Goal: Task Accomplishment & Management: Manage account settings

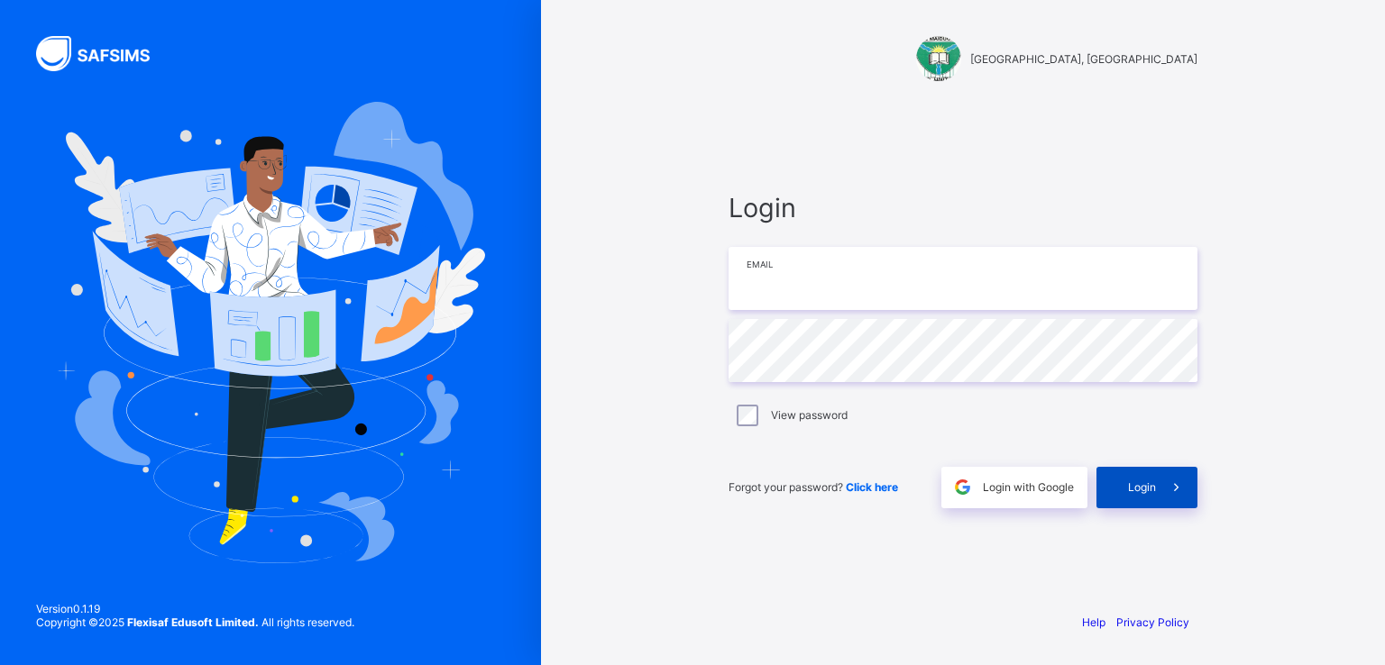
type input "**********"
click at [1138, 486] on span "Login" at bounding box center [1142, 488] width 28 height 14
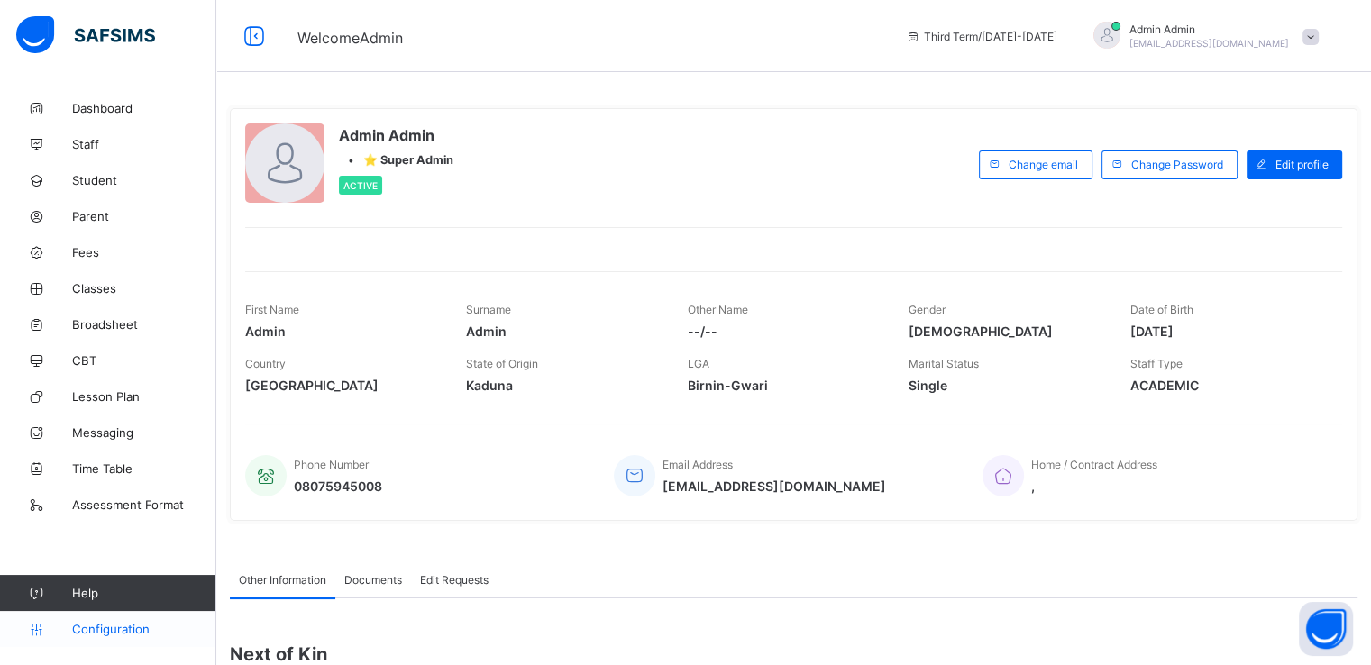
click at [94, 625] on span "Configuration" at bounding box center [143, 629] width 143 height 14
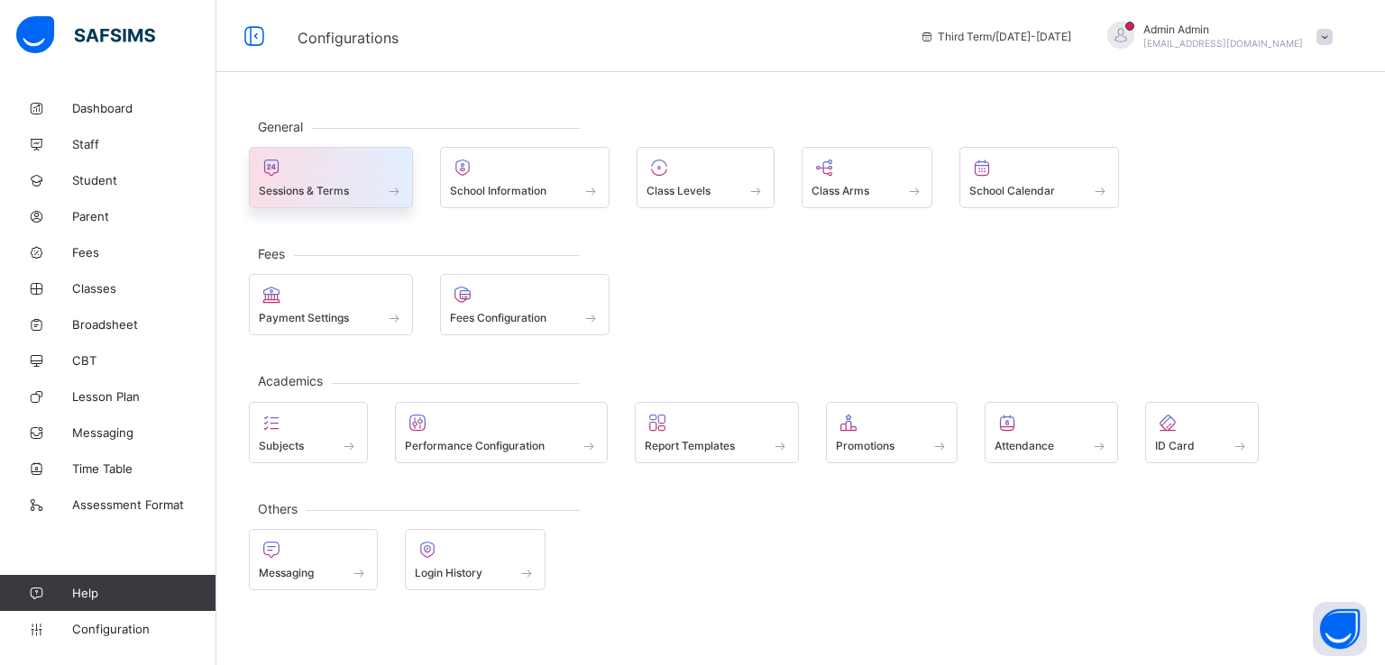
click at [324, 186] on span "Sessions & Terms" at bounding box center [304, 191] width 90 height 14
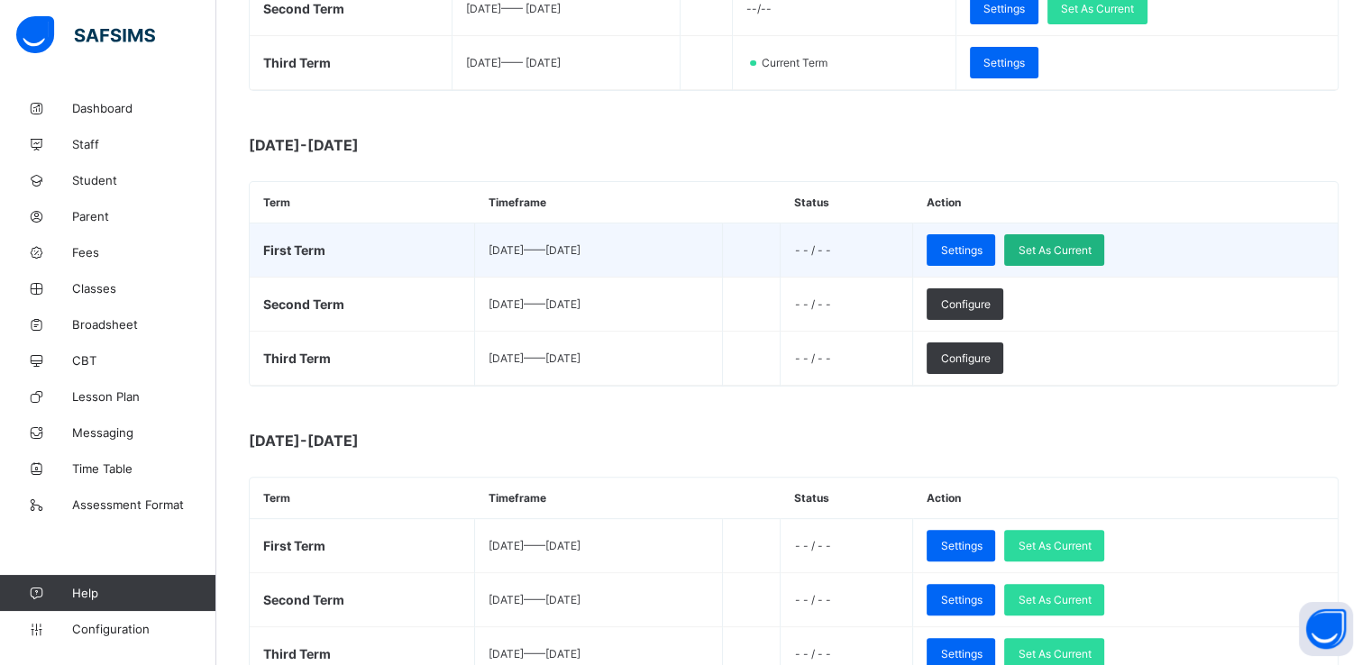
scroll to position [444, 0]
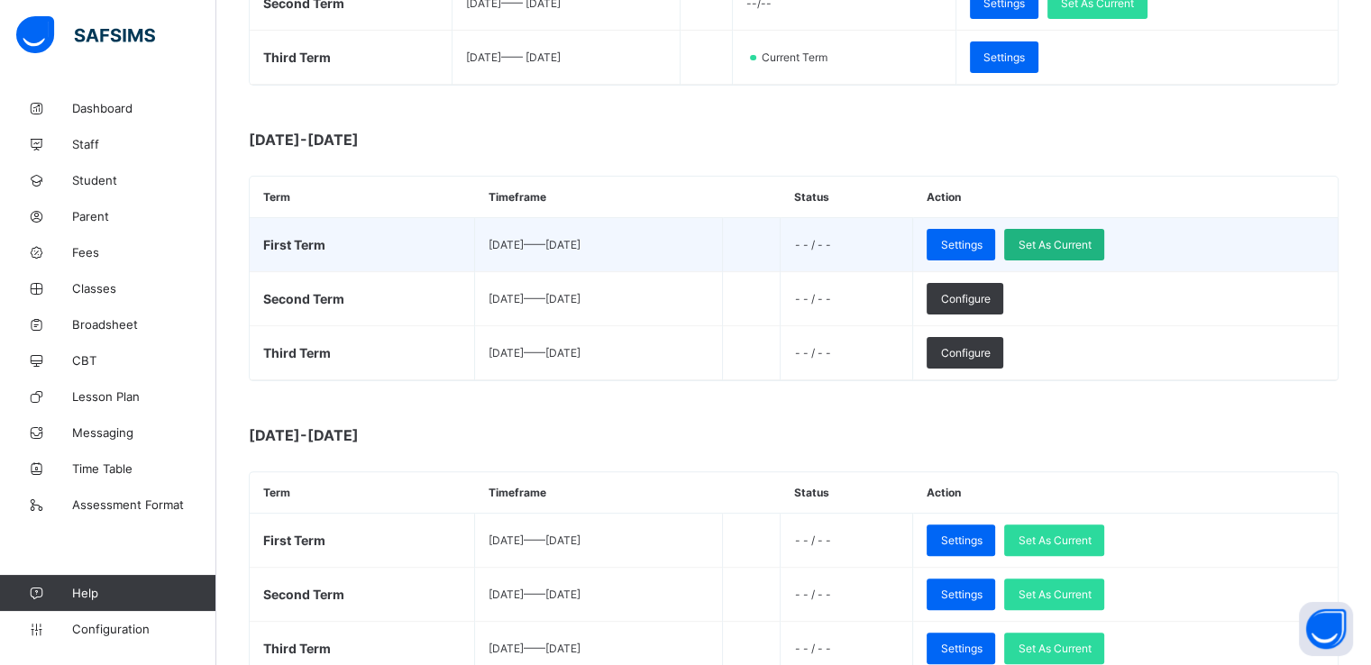
click at [1084, 243] on span "Set As Current" at bounding box center [1054, 245] width 73 height 14
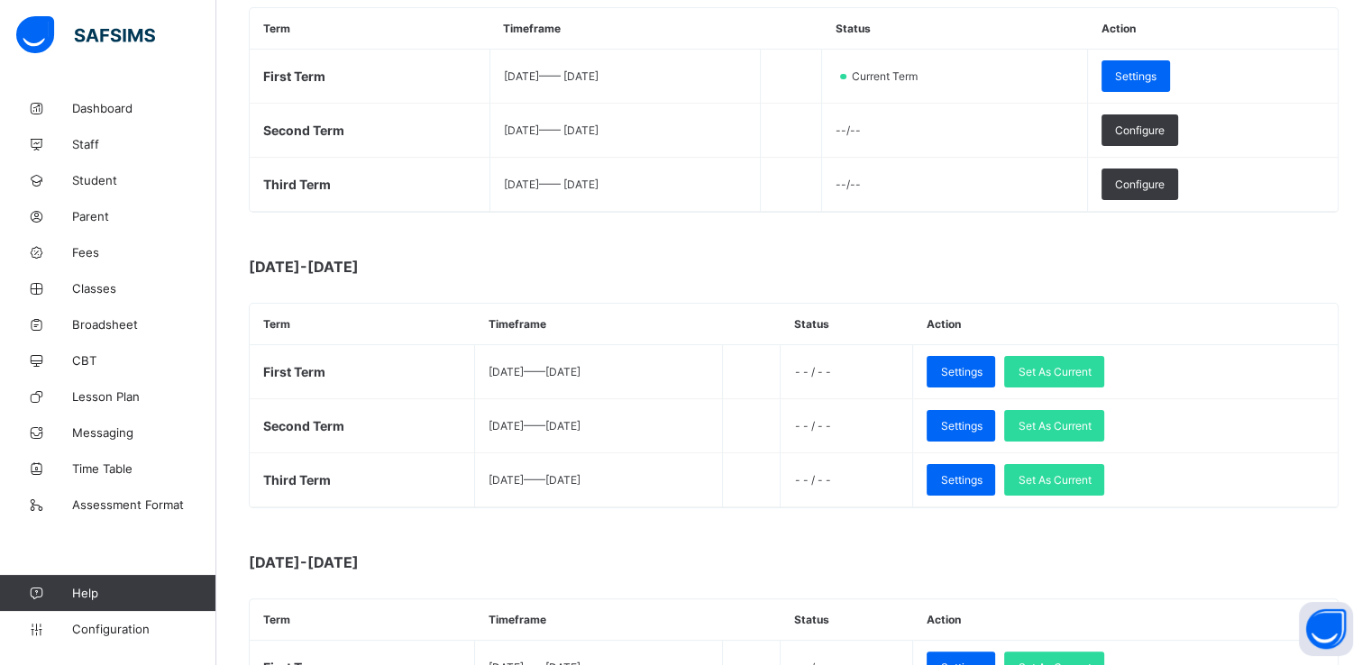
scroll to position [317, 0]
click at [94, 291] on span "Classes" at bounding box center [144, 288] width 144 height 14
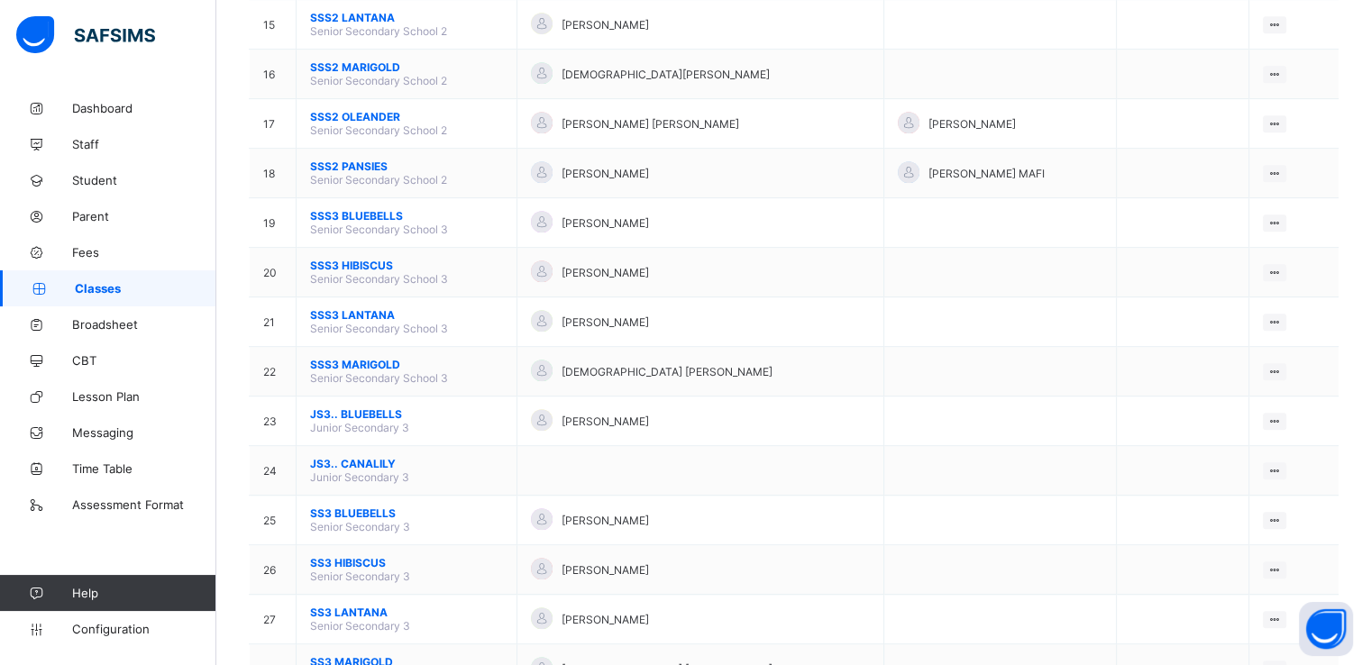
scroll to position [984, 0]
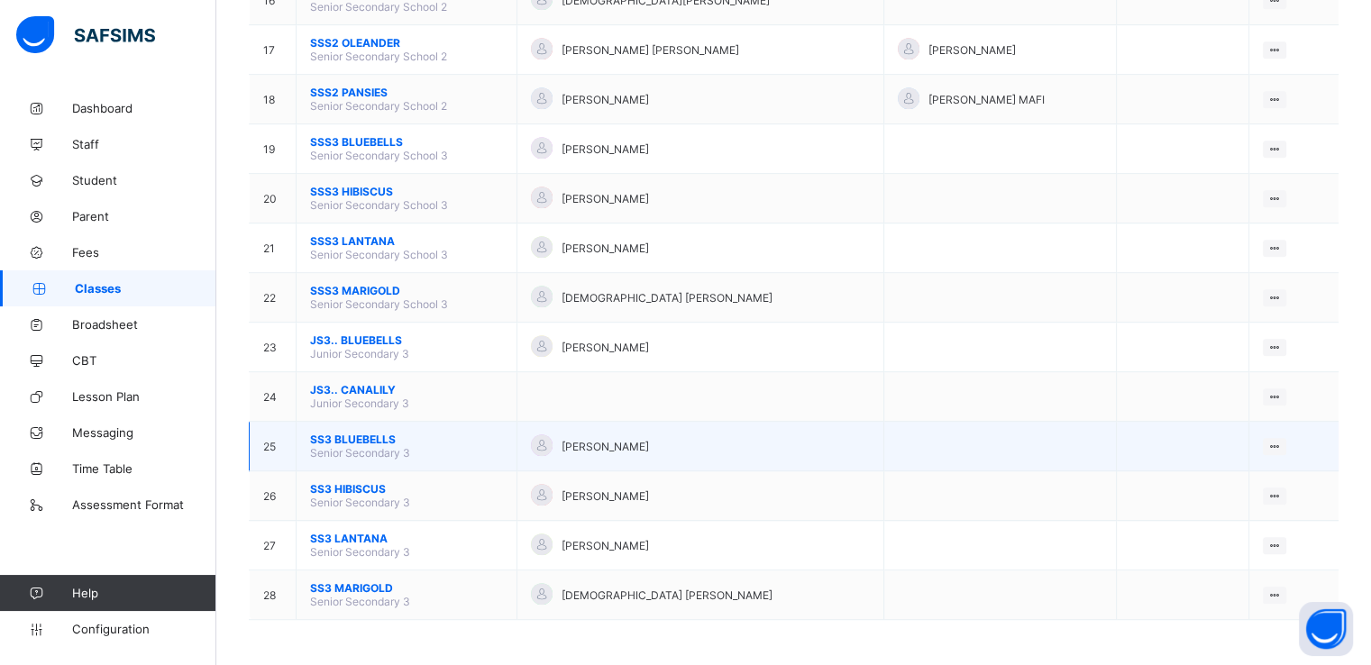
click at [371, 440] on span "SS3 BLUEBELLS" at bounding box center [406, 440] width 193 height 14
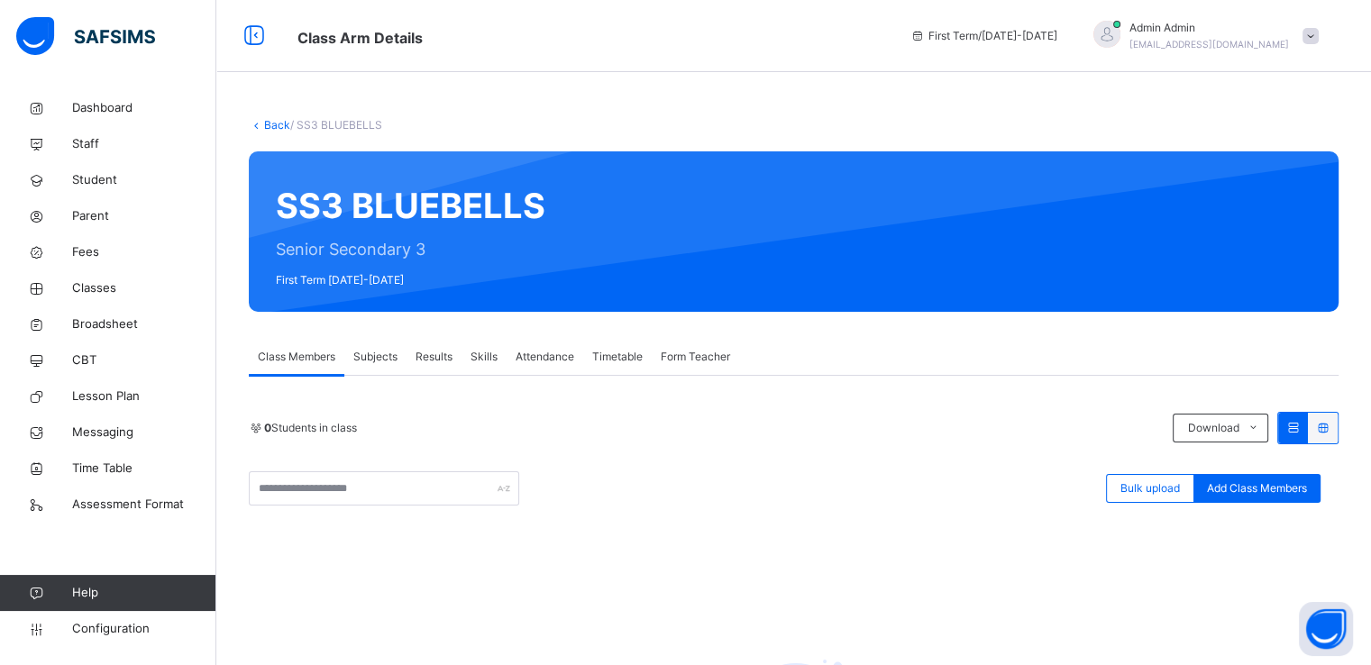
click at [267, 124] on link "Back" at bounding box center [277, 125] width 26 height 14
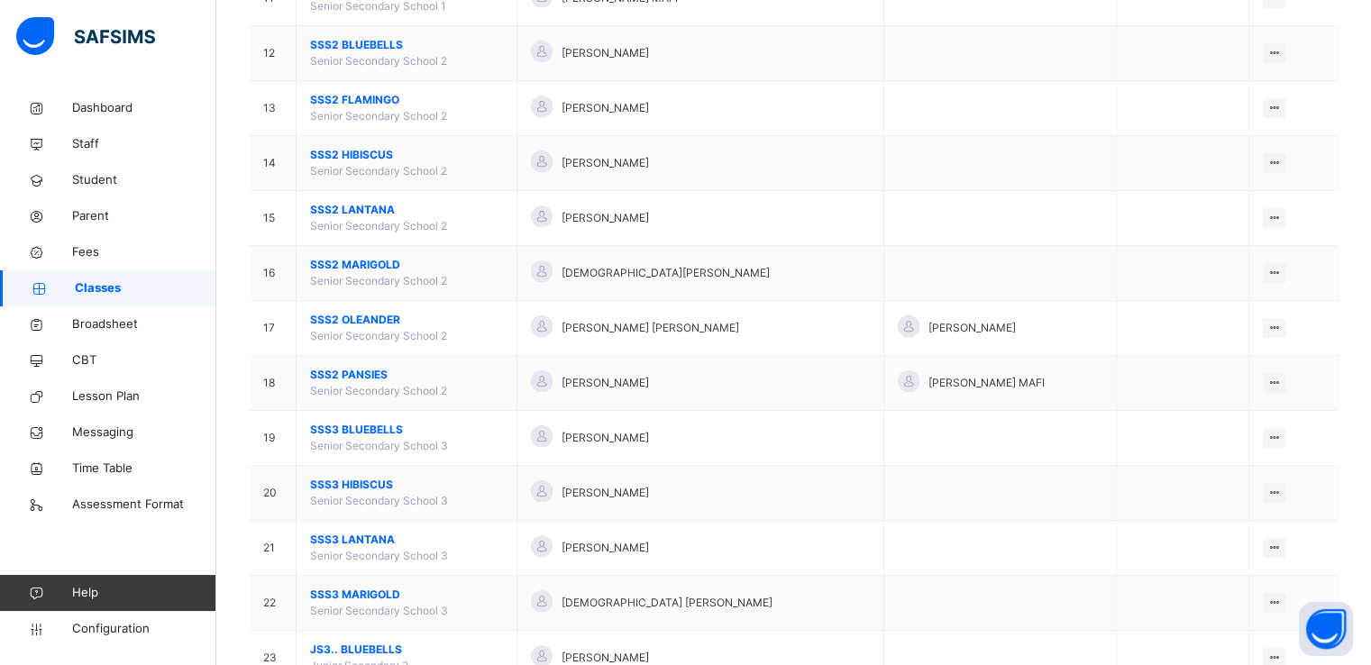
scroll to position [1129, 0]
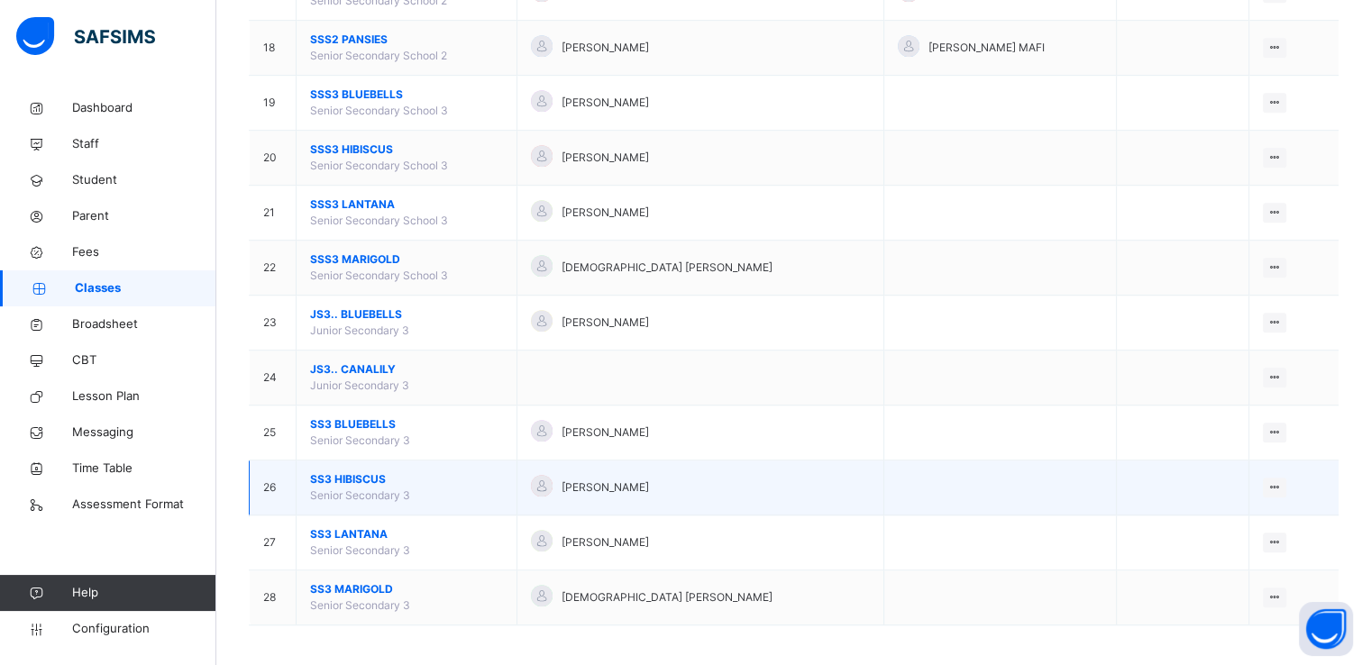
click at [339, 474] on span "SS3 HIBISCUS" at bounding box center [406, 480] width 193 height 16
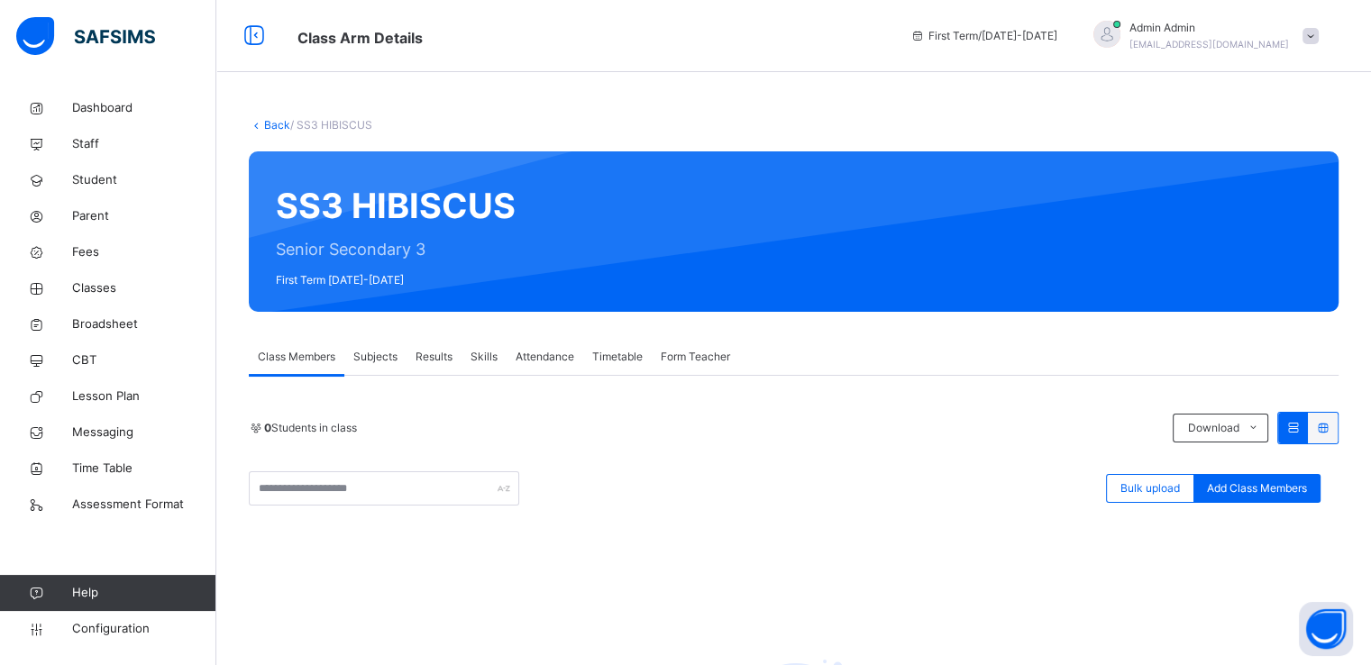
click at [275, 123] on link "Back" at bounding box center [277, 125] width 26 height 14
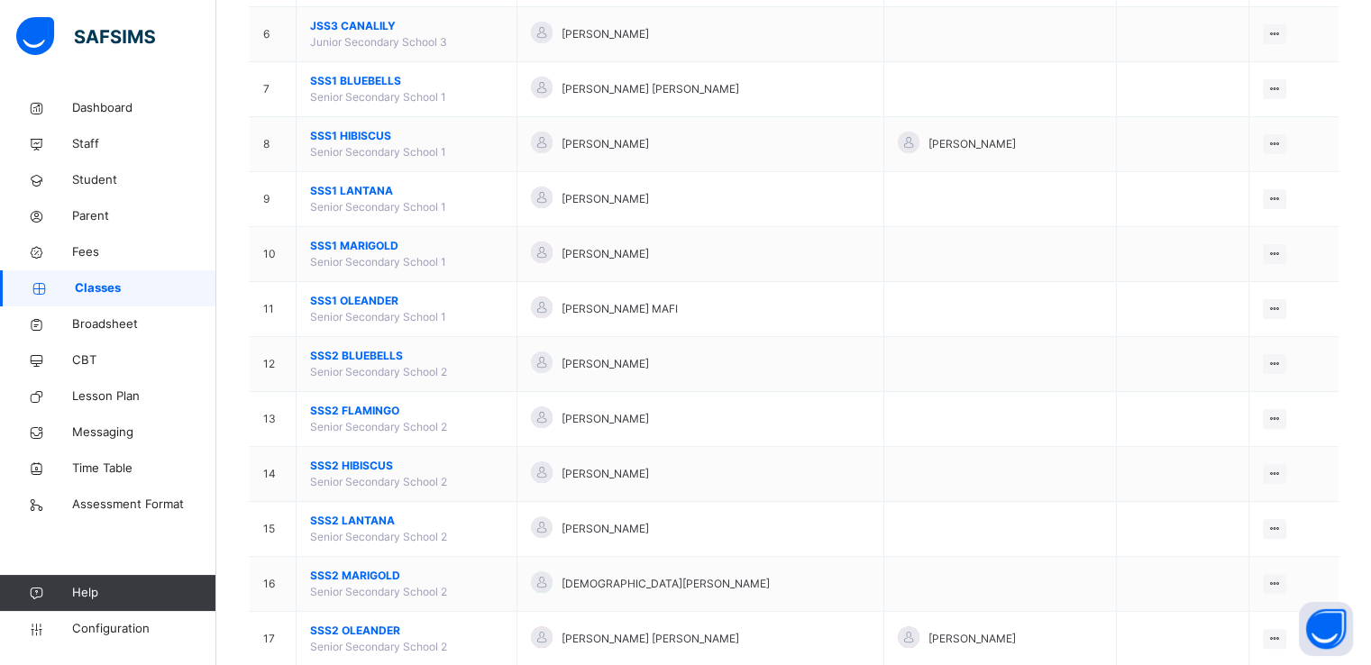
scroll to position [1129, 0]
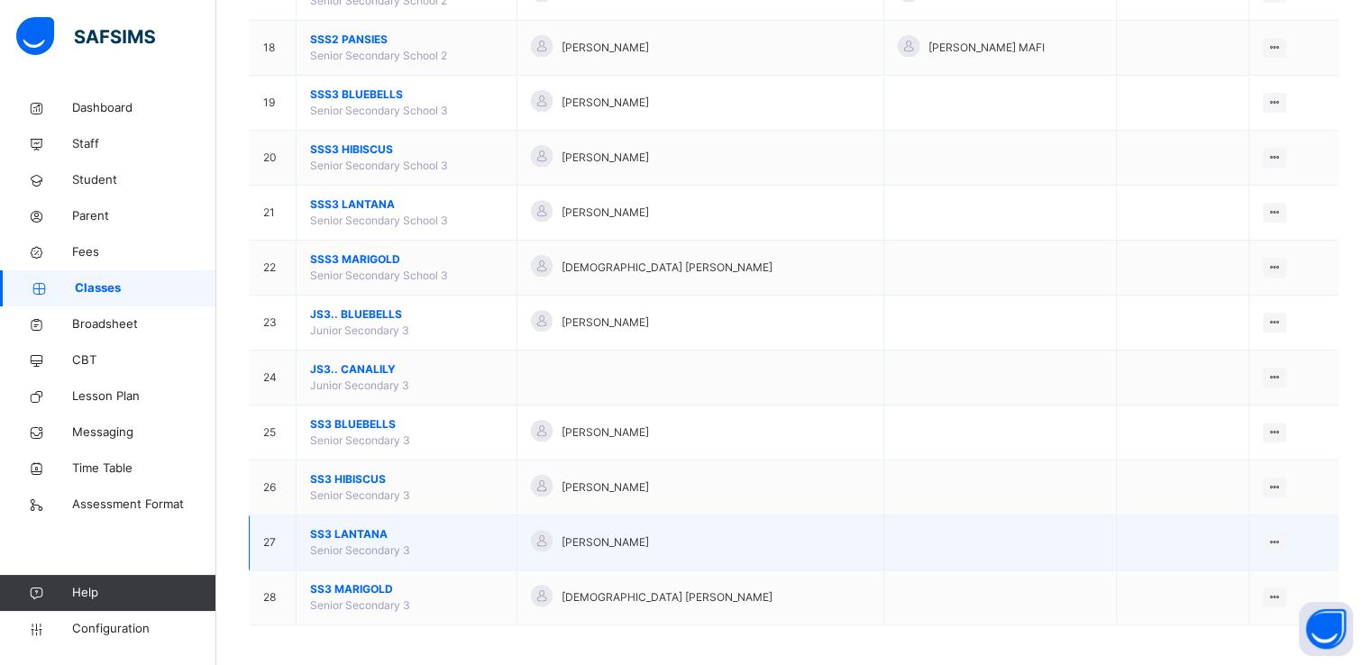
click at [346, 528] on span "SS3 LANTANA" at bounding box center [406, 535] width 193 height 16
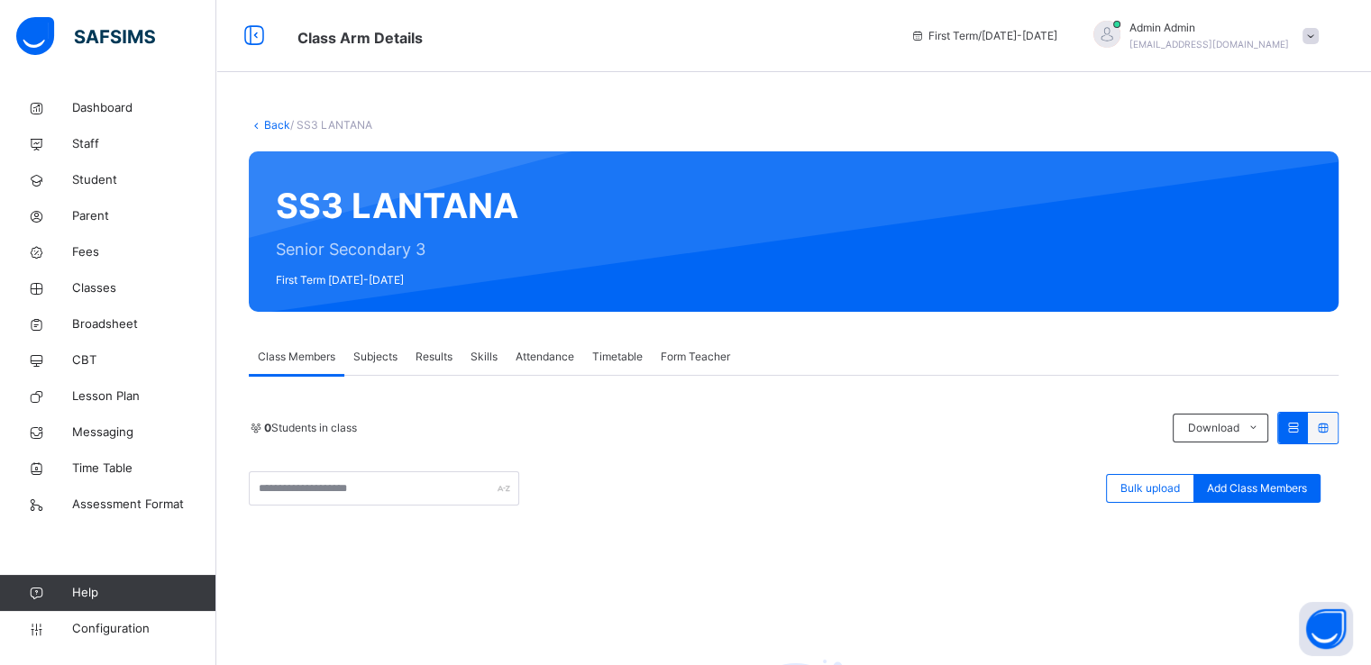
click at [270, 124] on link "Back" at bounding box center [277, 125] width 26 height 14
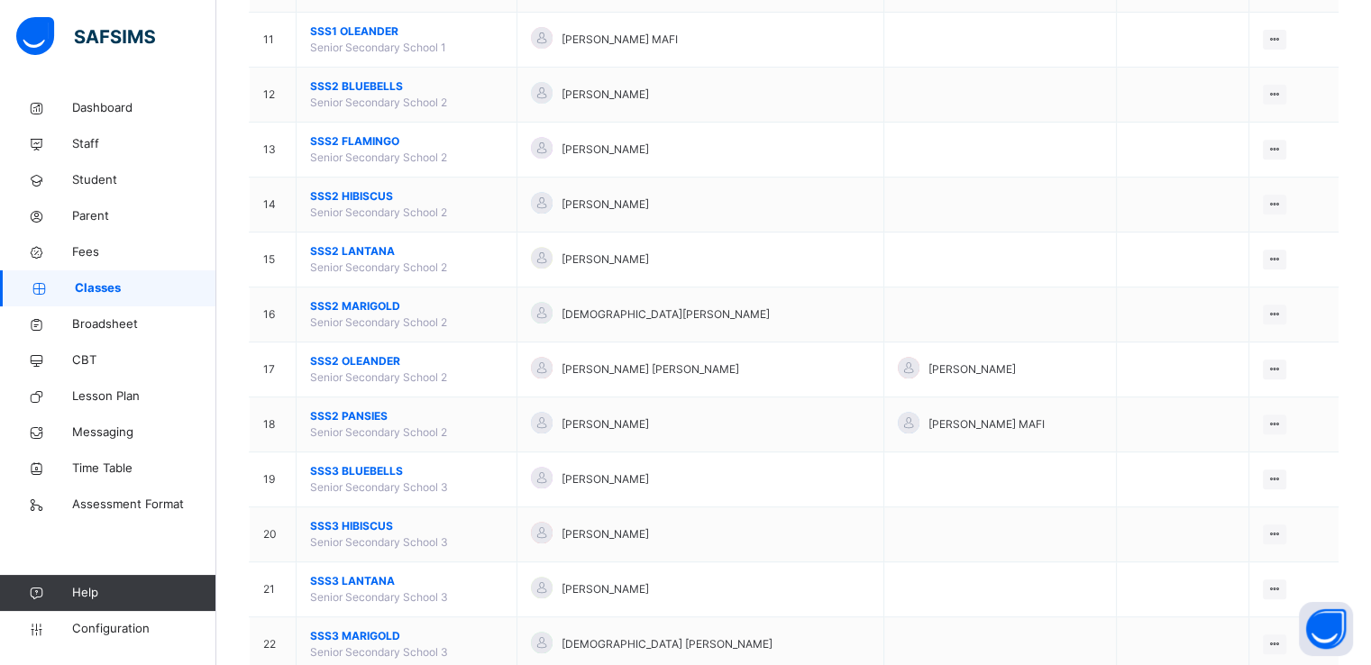
scroll to position [1129, 0]
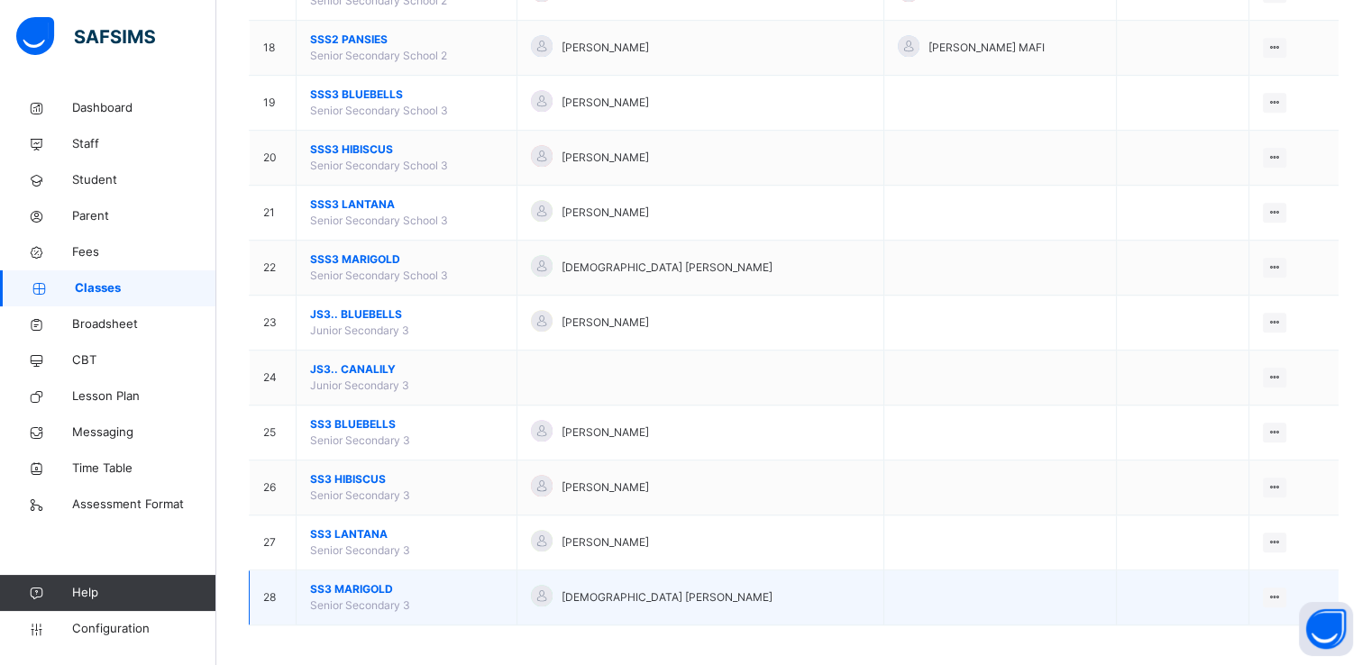
click at [341, 581] on span "SS3 MARIGOLD" at bounding box center [406, 589] width 193 height 16
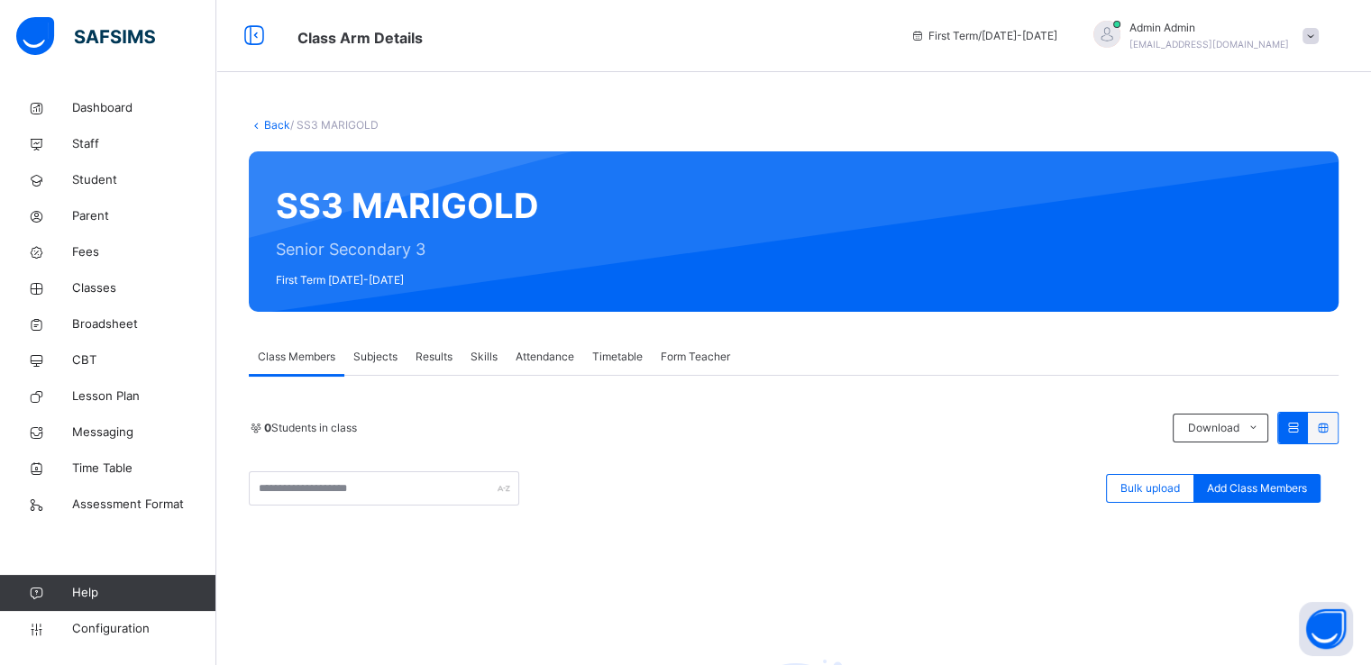
click at [270, 121] on link "Back" at bounding box center [277, 125] width 26 height 14
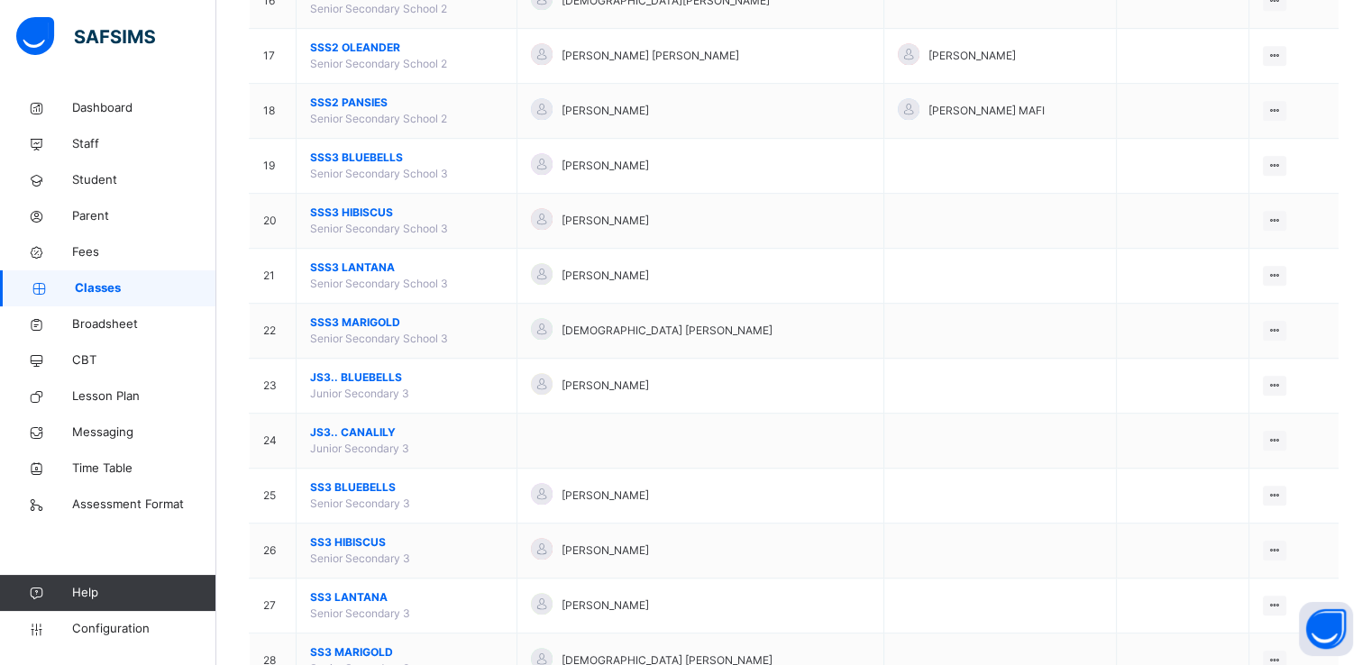
scroll to position [1067, 0]
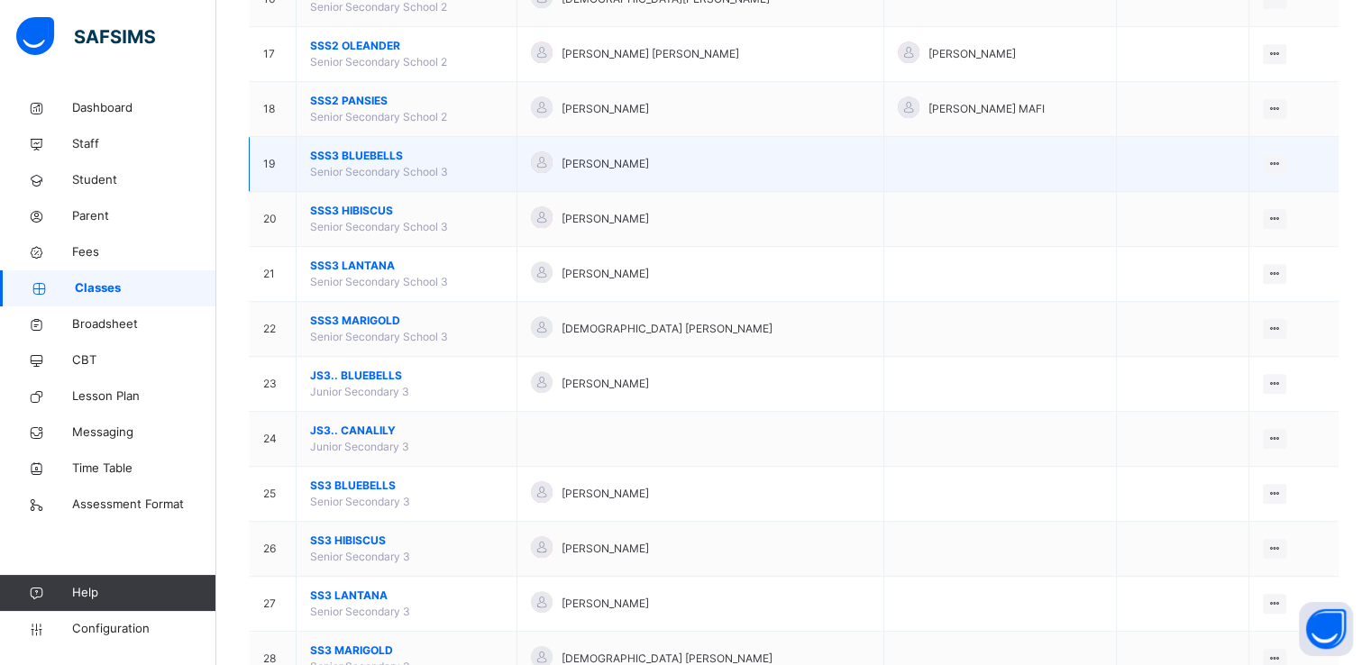
click at [383, 148] on span "SSS3 BLUEBELLS" at bounding box center [406, 156] width 193 height 16
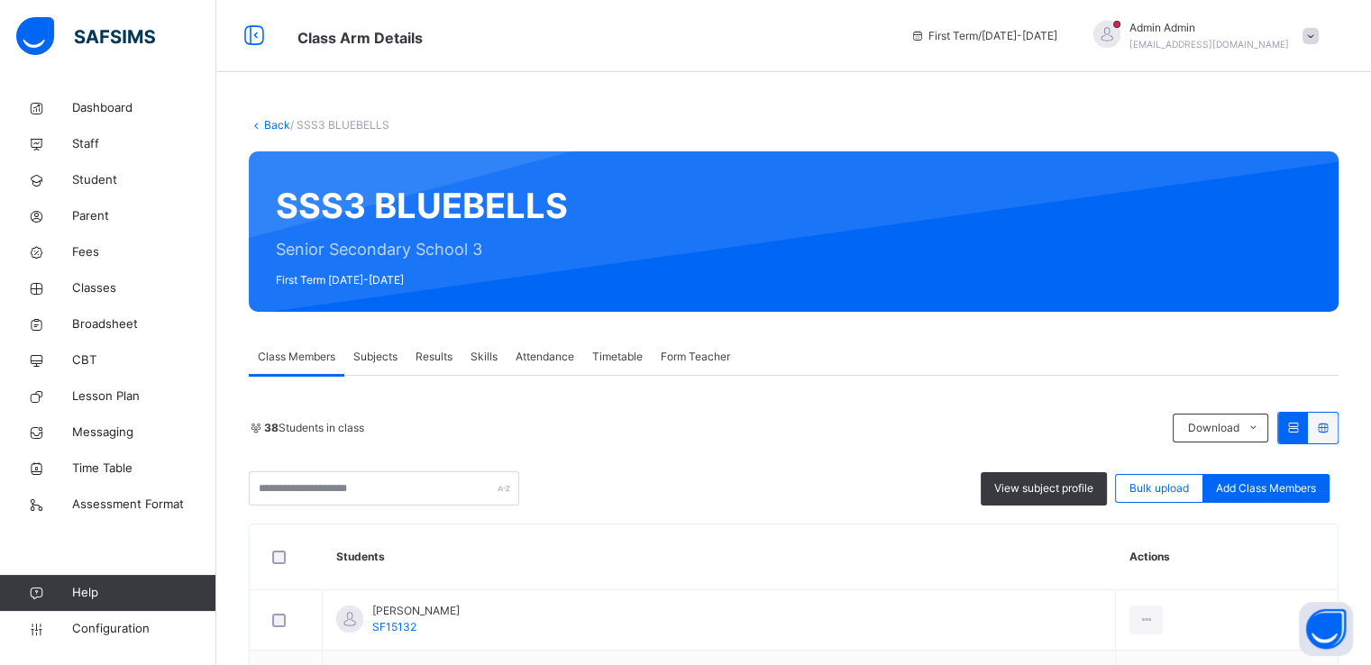
click at [271, 126] on link "Back" at bounding box center [277, 125] width 26 height 14
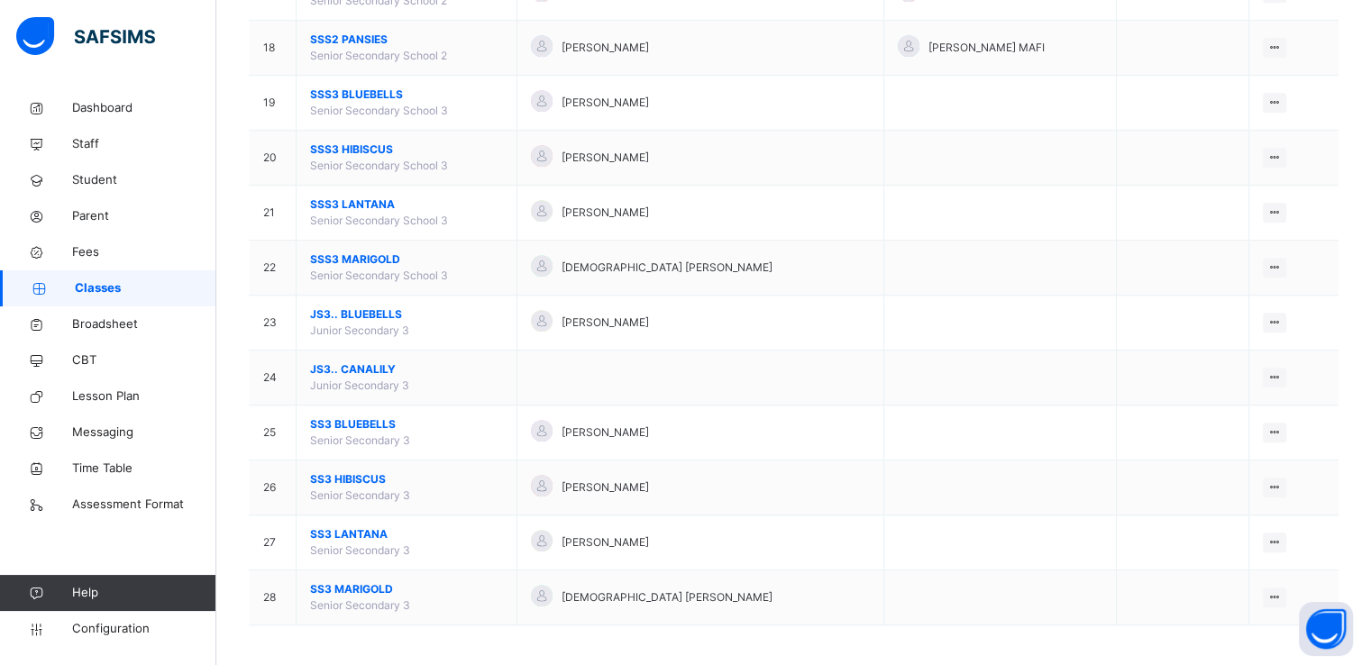
scroll to position [1024, 0]
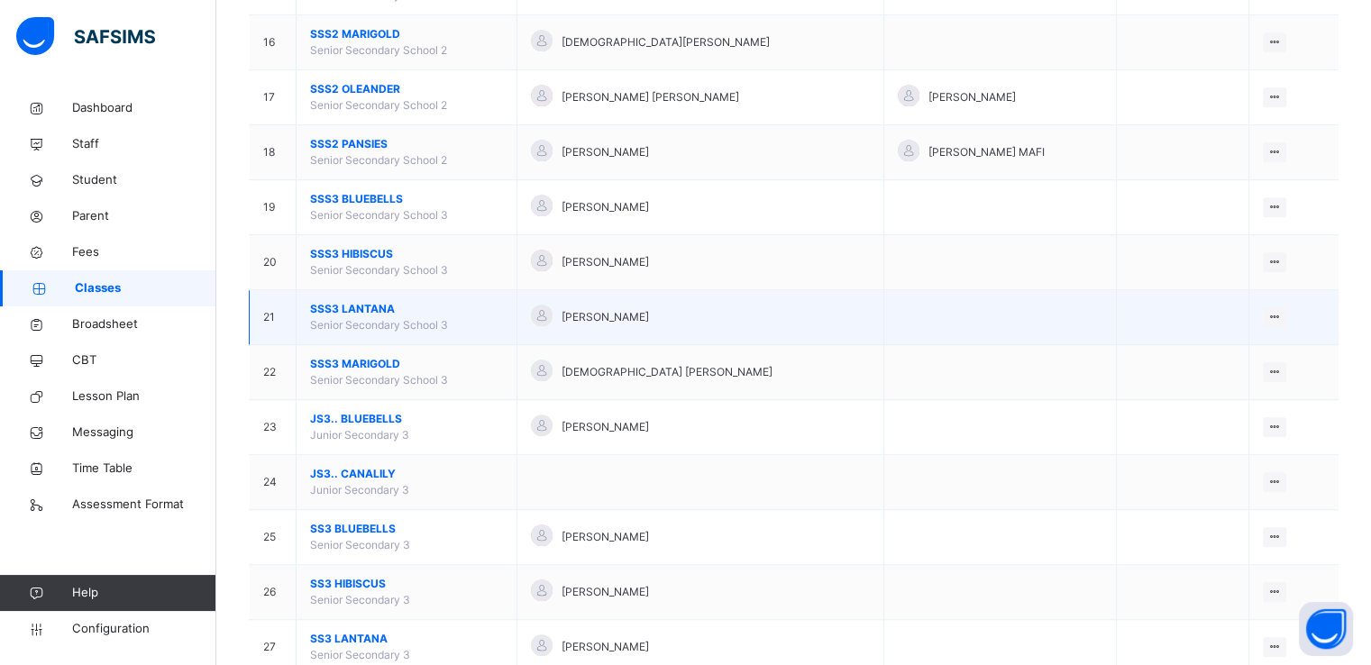
click at [342, 304] on span "SSS3 LANTANA" at bounding box center [406, 309] width 193 height 16
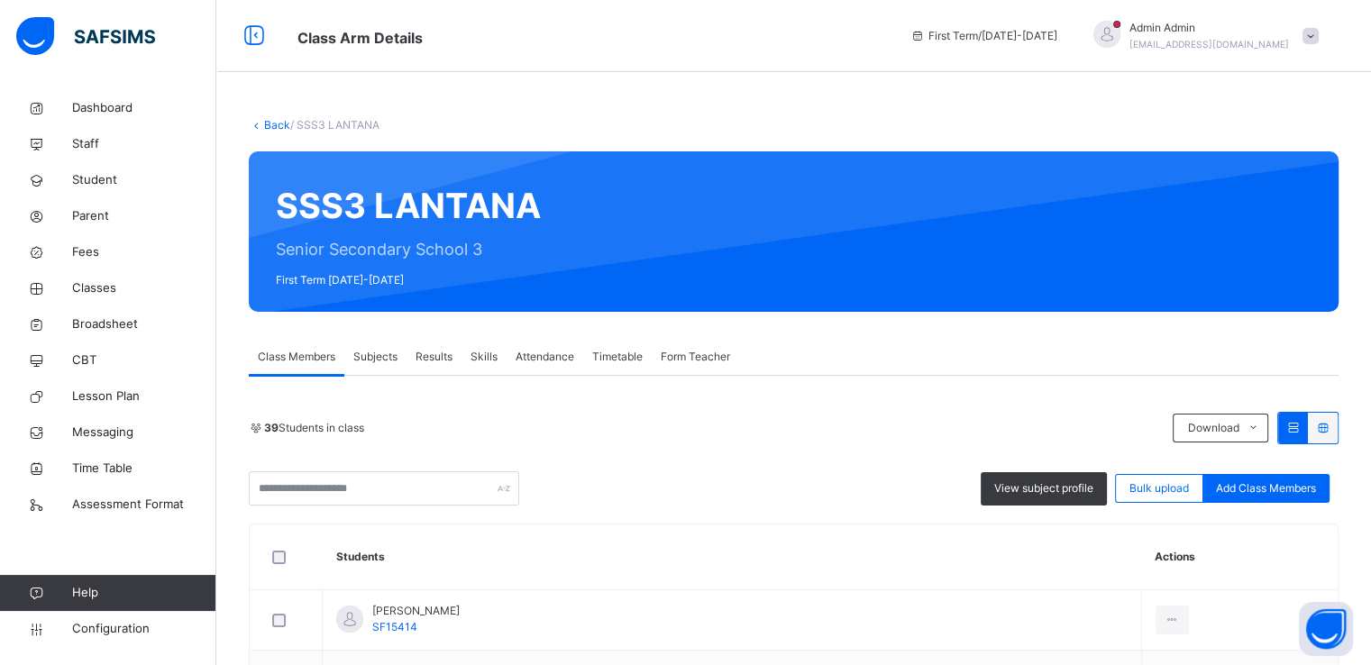
click at [272, 124] on link "Back" at bounding box center [277, 125] width 26 height 14
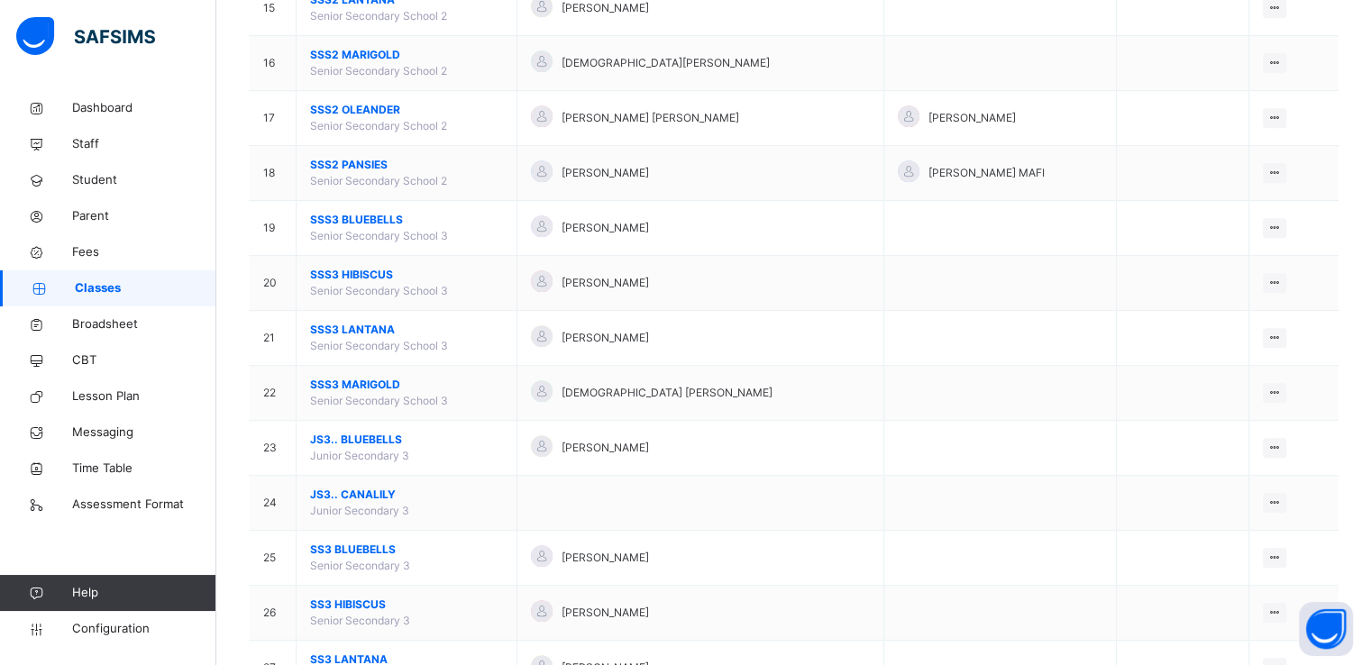
scroll to position [1003, 0]
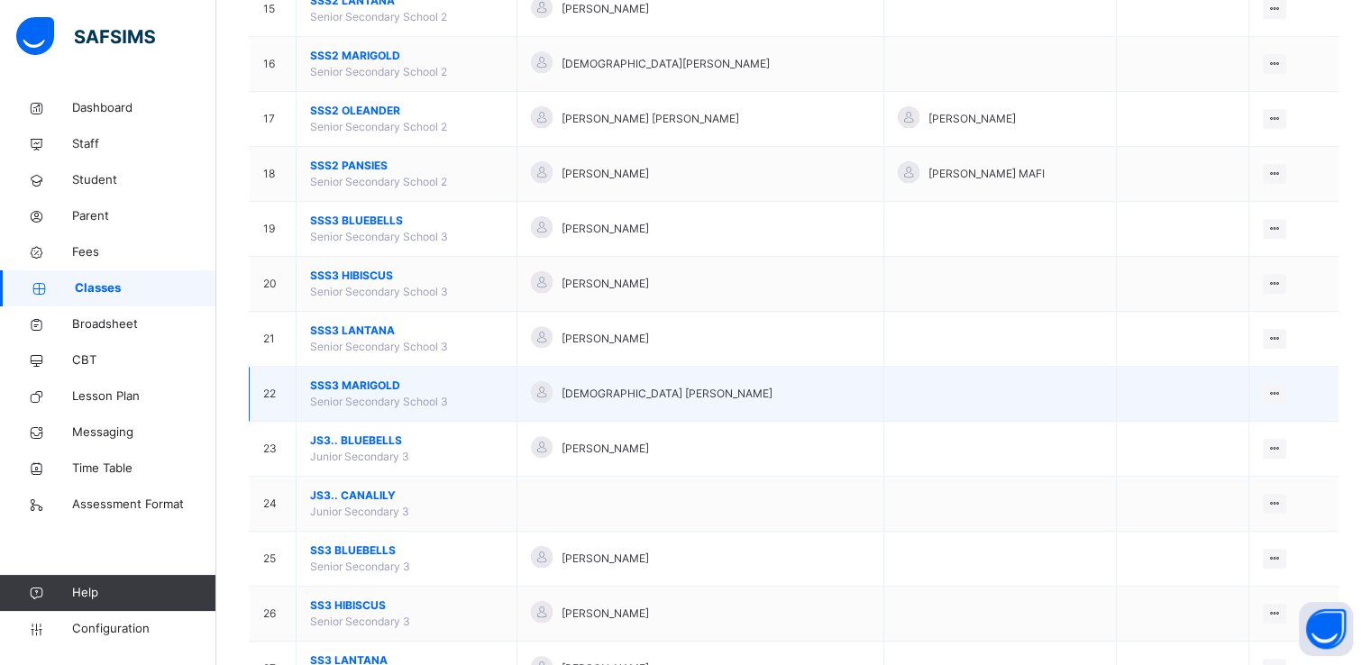
click at [347, 380] on span "SSS3 MARIGOLD" at bounding box center [406, 386] width 193 height 16
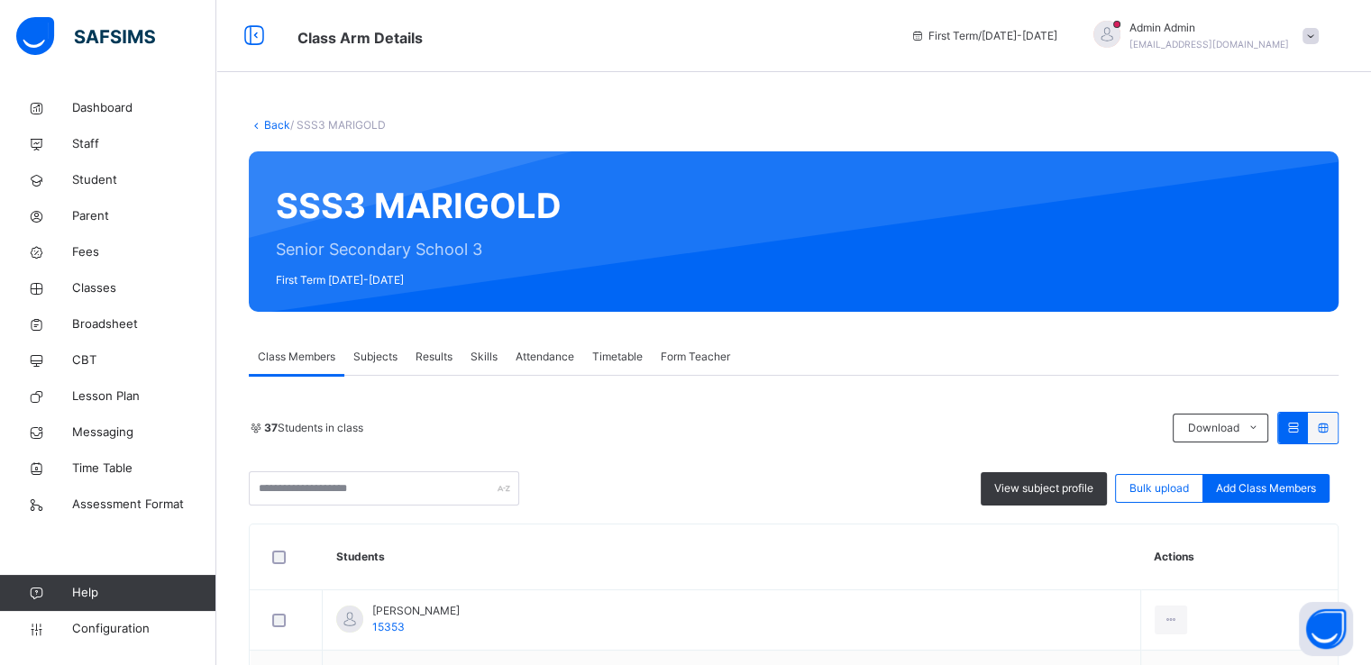
click at [275, 123] on link "Back" at bounding box center [277, 125] width 26 height 14
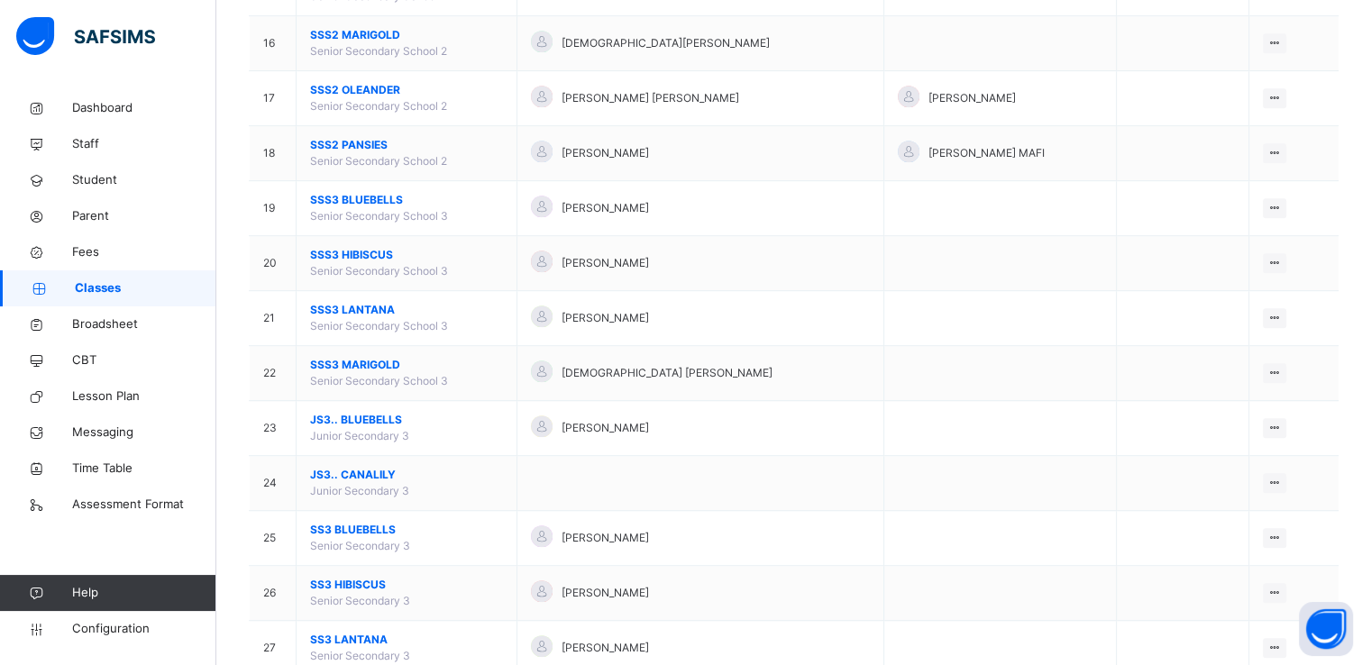
scroll to position [1021, 0]
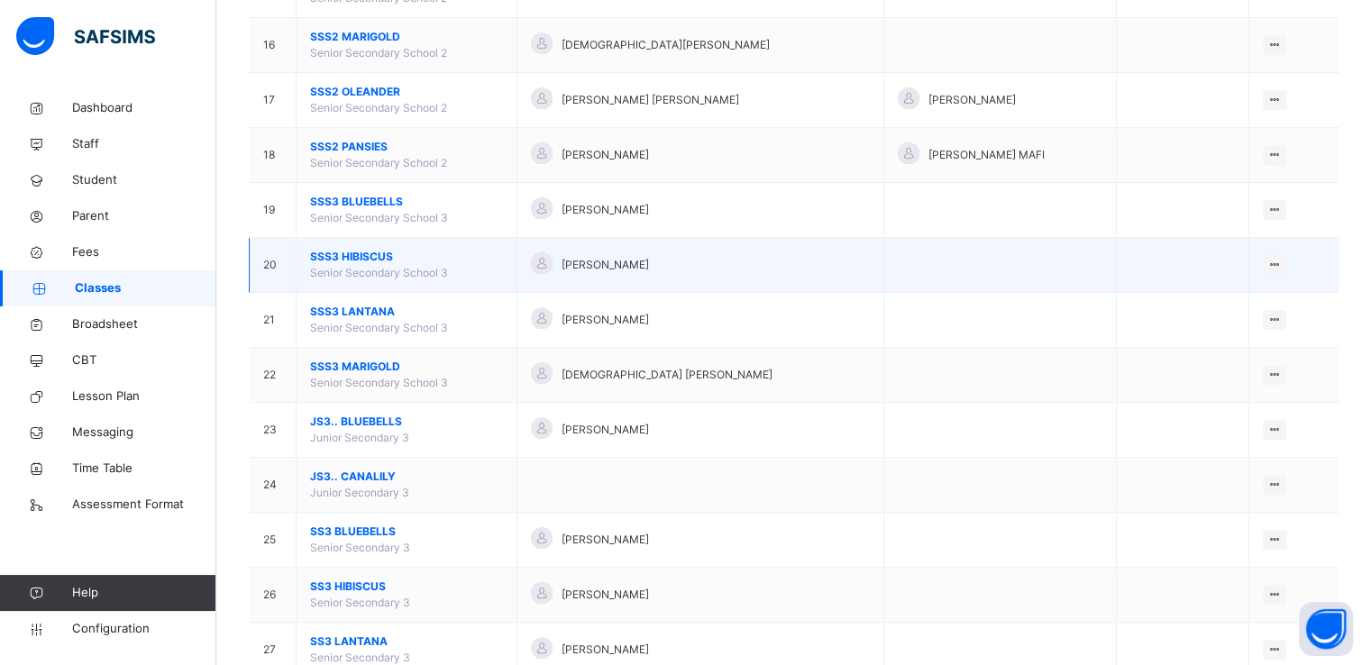
click at [371, 250] on span "SSS3 HIBISCUS" at bounding box center [406, 257] width 193 height 16
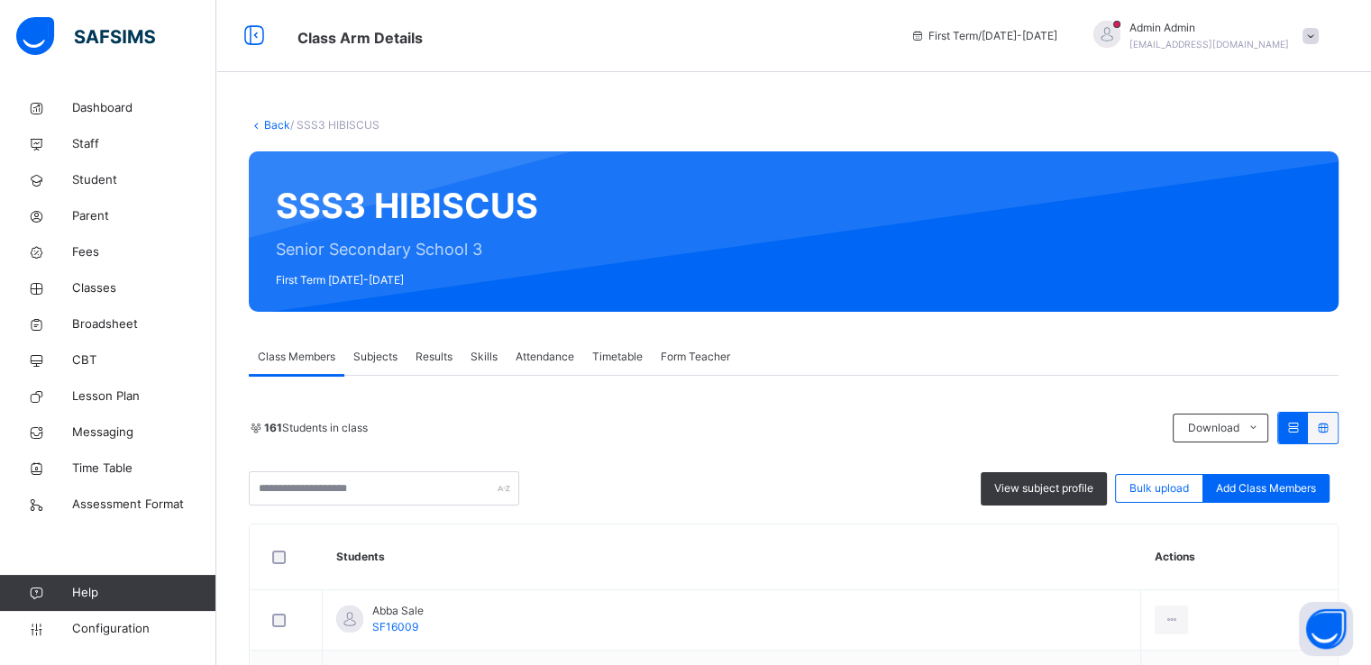
scroll to position [3256, 0]
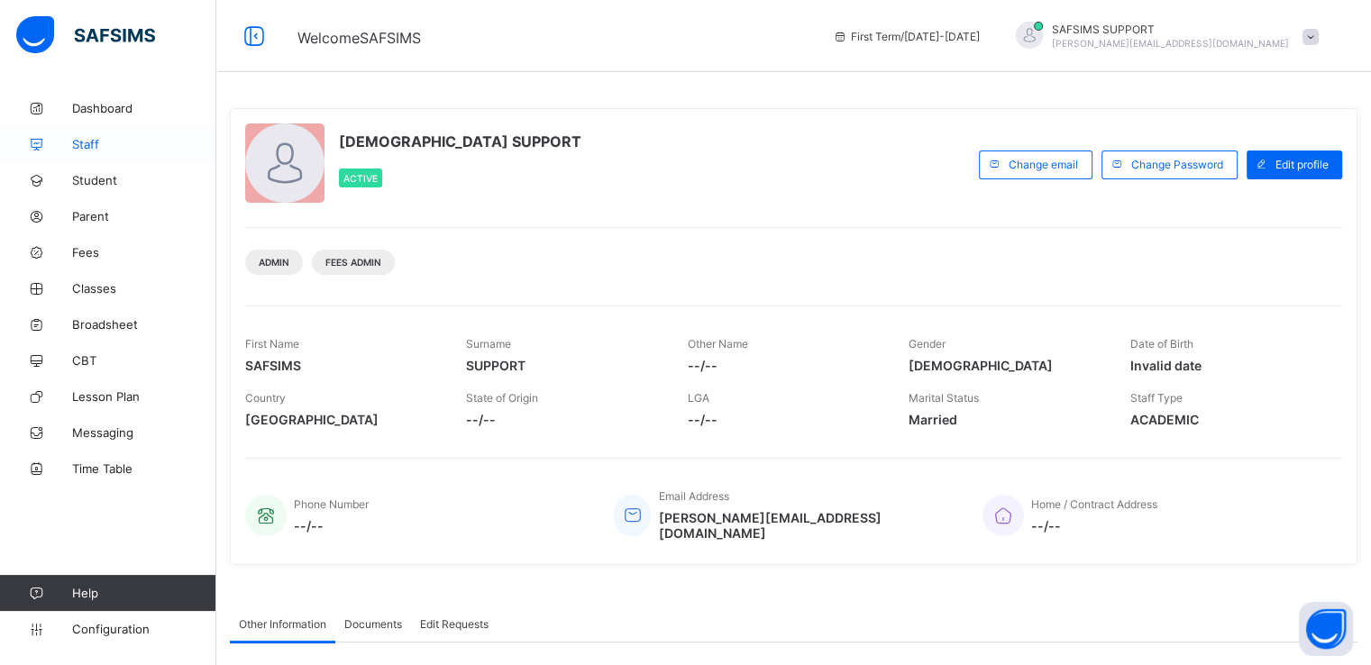
click at [86, 145] on span "Staff" at bounding box center [144, 144] width 144 height 14
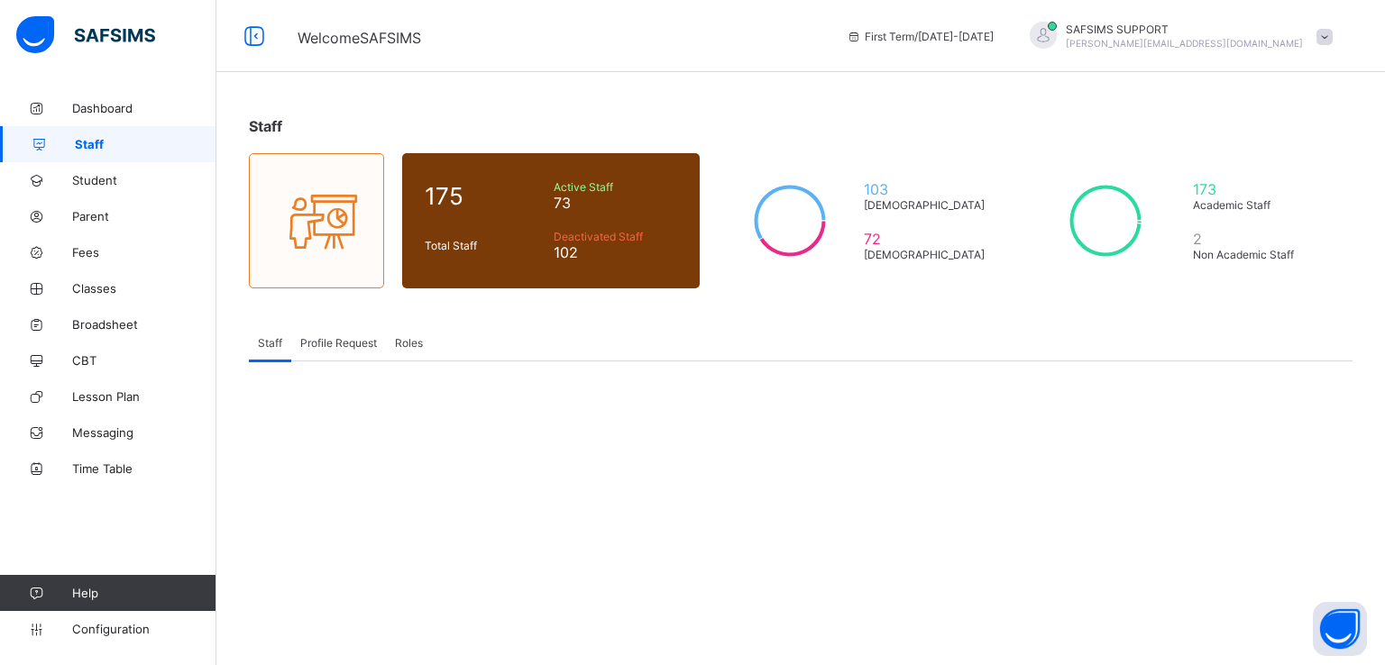
click at [337, 343] on span "Profile Request" at bounding box center [338, 343] width 77 height 14
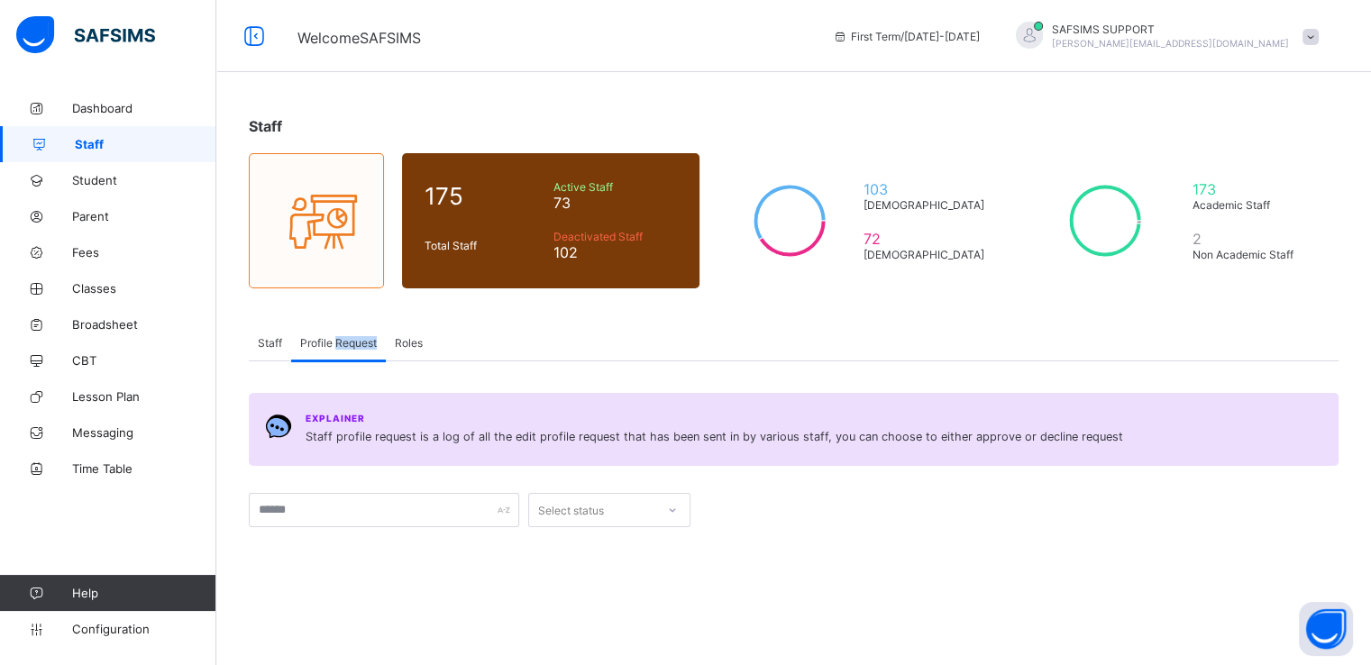
click at [337, 343] on span "Profile Request" at bounding box center [338, 343] width 77 height 14
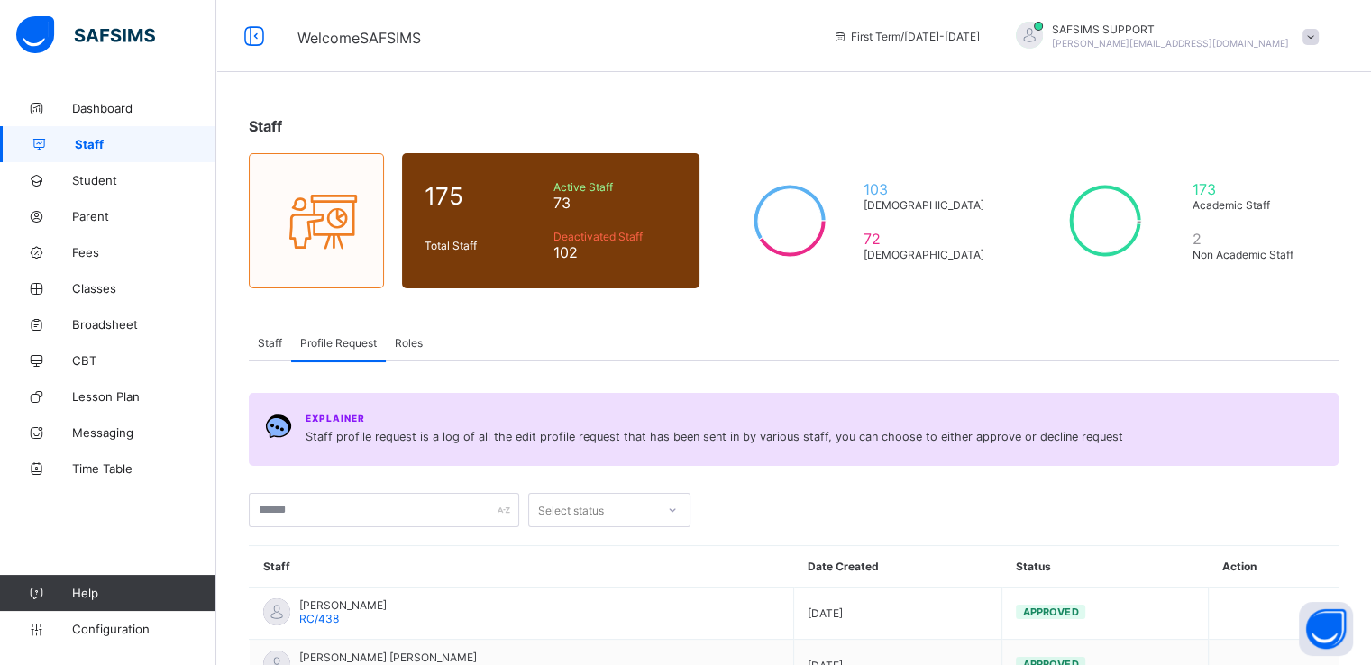
click at [685, 341] on div "Staff Profile Request Roles" at bounding box center [794, 343] width 1090 height 37
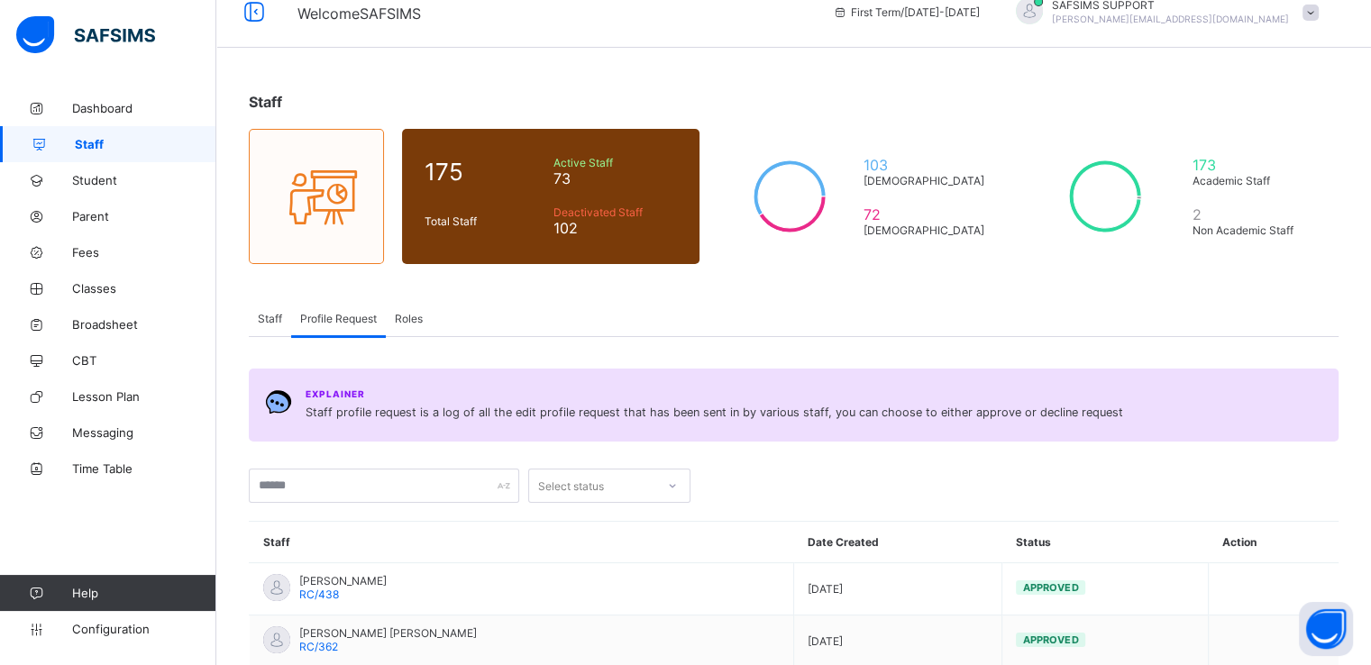
scroll to position [14, 0]
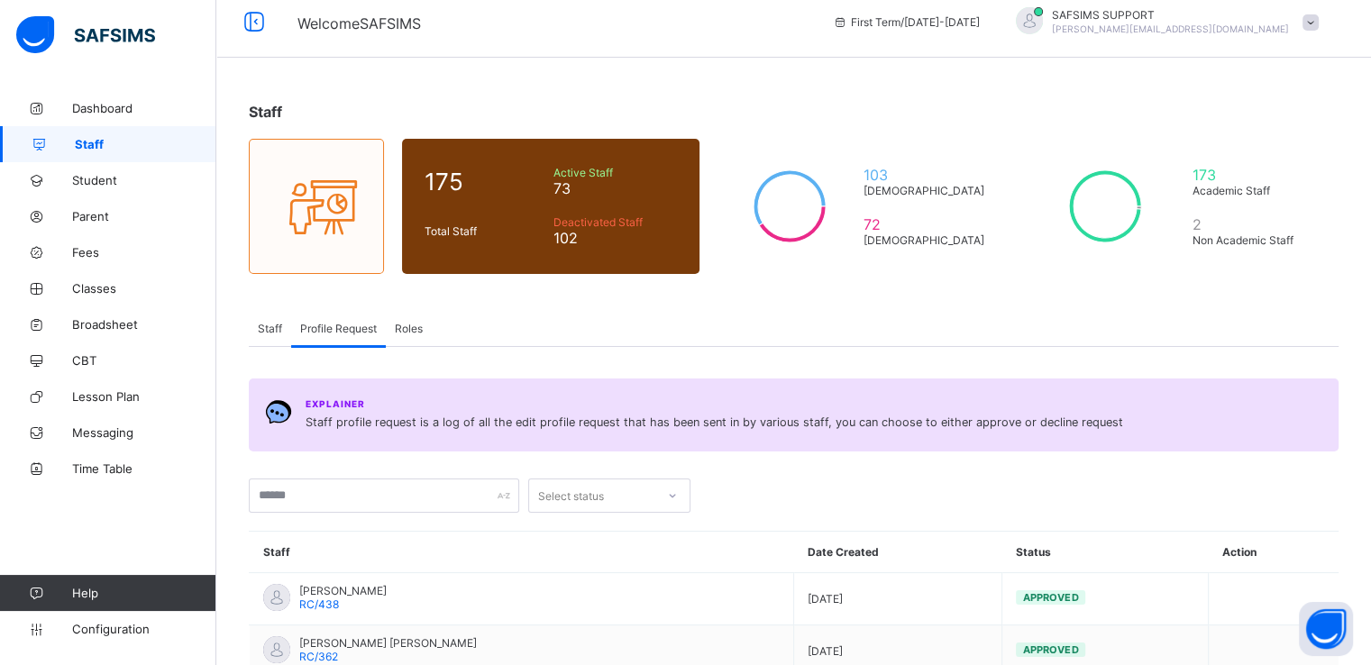
click at [280, 318] on div "Staff" at bounding box center [270, 328] width 42 height 36
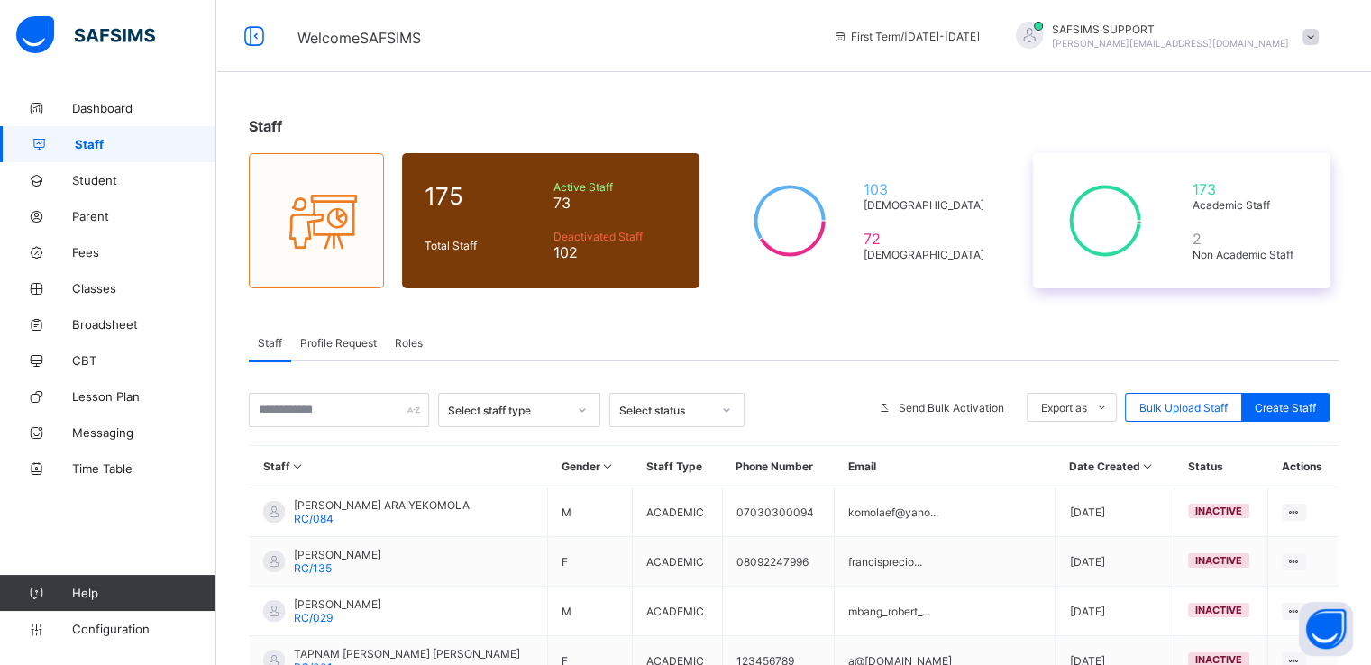
scroll to position [0, 0]
click at [1085, 453] on li "Pdf Report" at bounding box center [1076, 451] width 96 height 28
click at [1089, 473] on li "Excel Report" at bounding box center [1076, 479] width 96 height 28
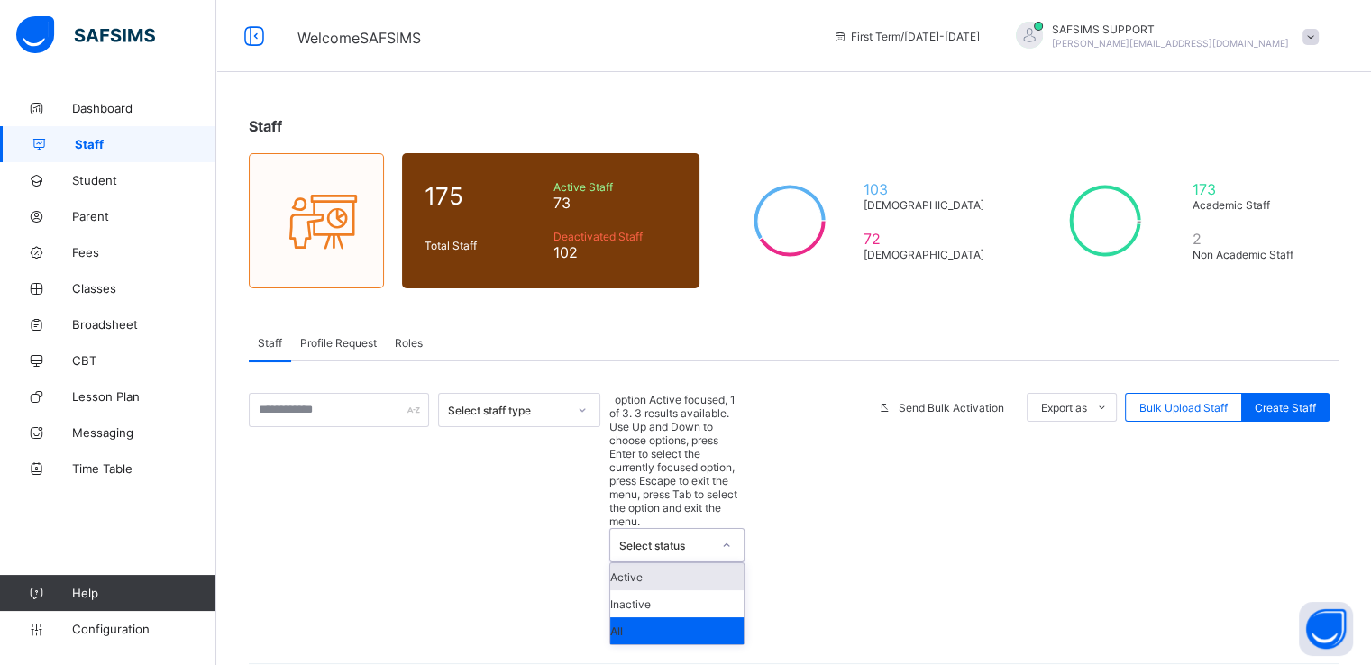
click at [709, 539] on div "Select status" at bounding box center [665, 546] width 92 height 14
click at [633, 563] on div "Active" at bounding box center [676, 576] width 133 height 27
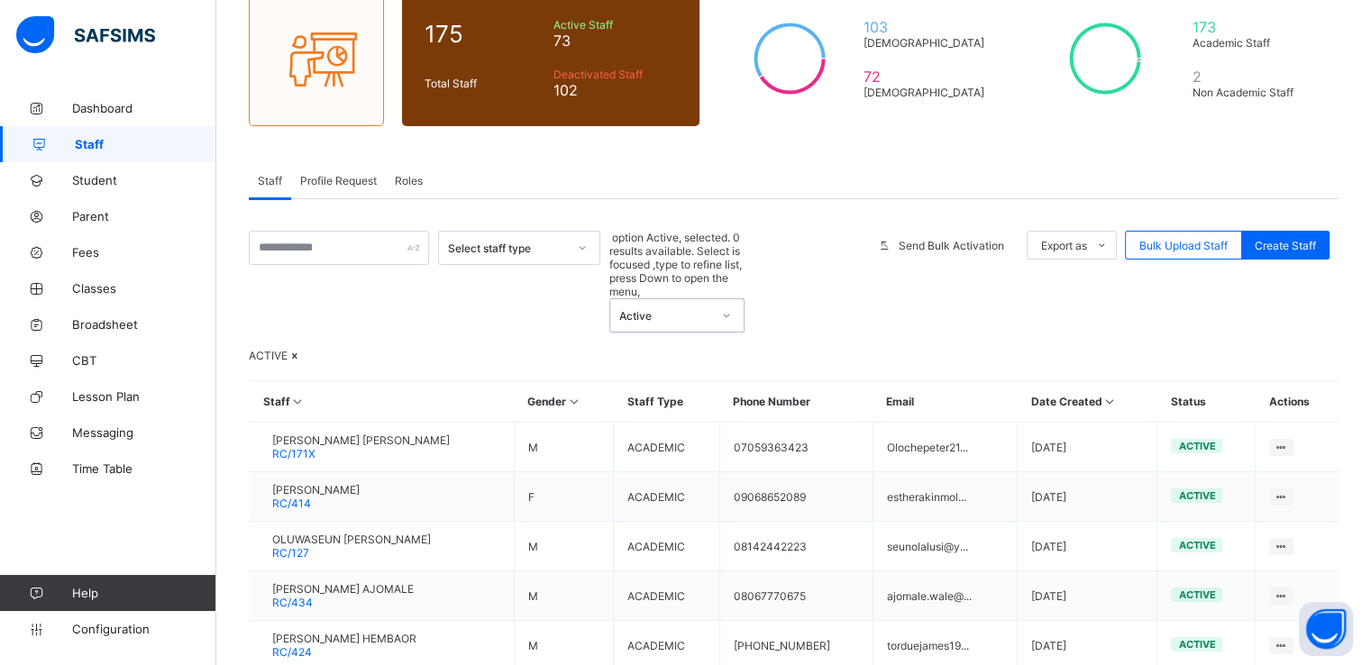
scroll to position [161, 0]
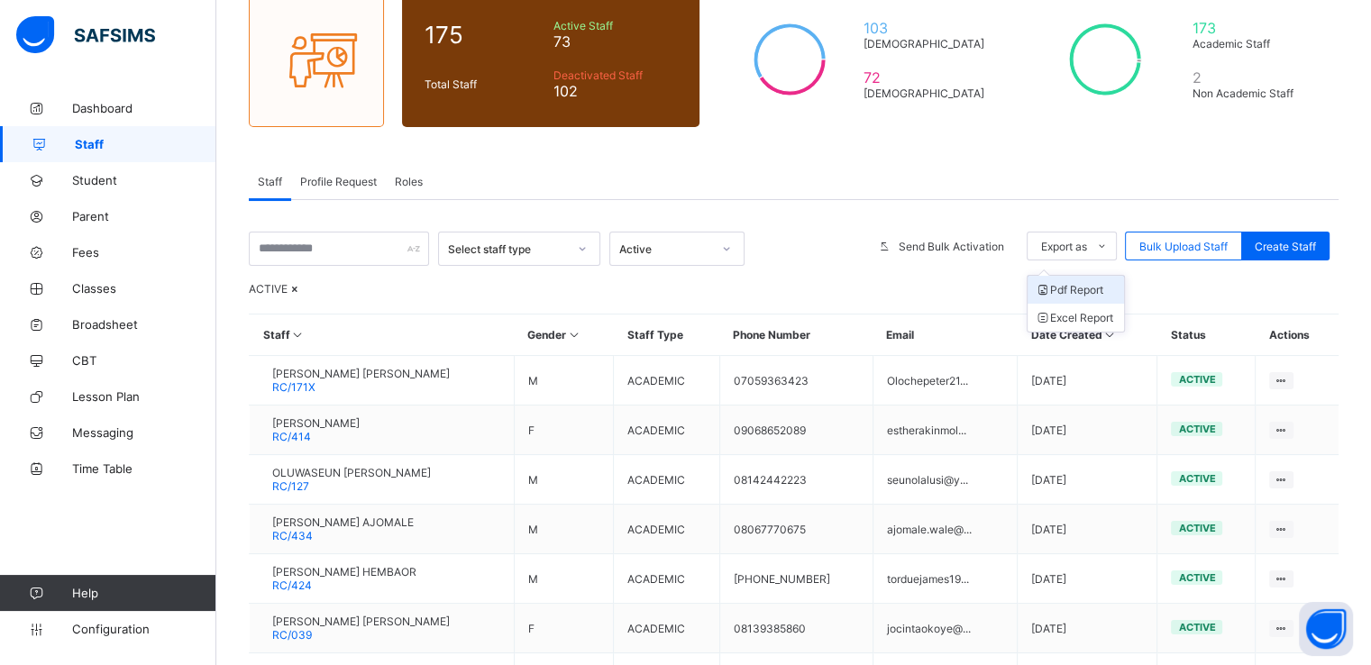
click at [1081, 286] on li "Pdf Report" at bounding box center [1076, 290] width 96 height 28
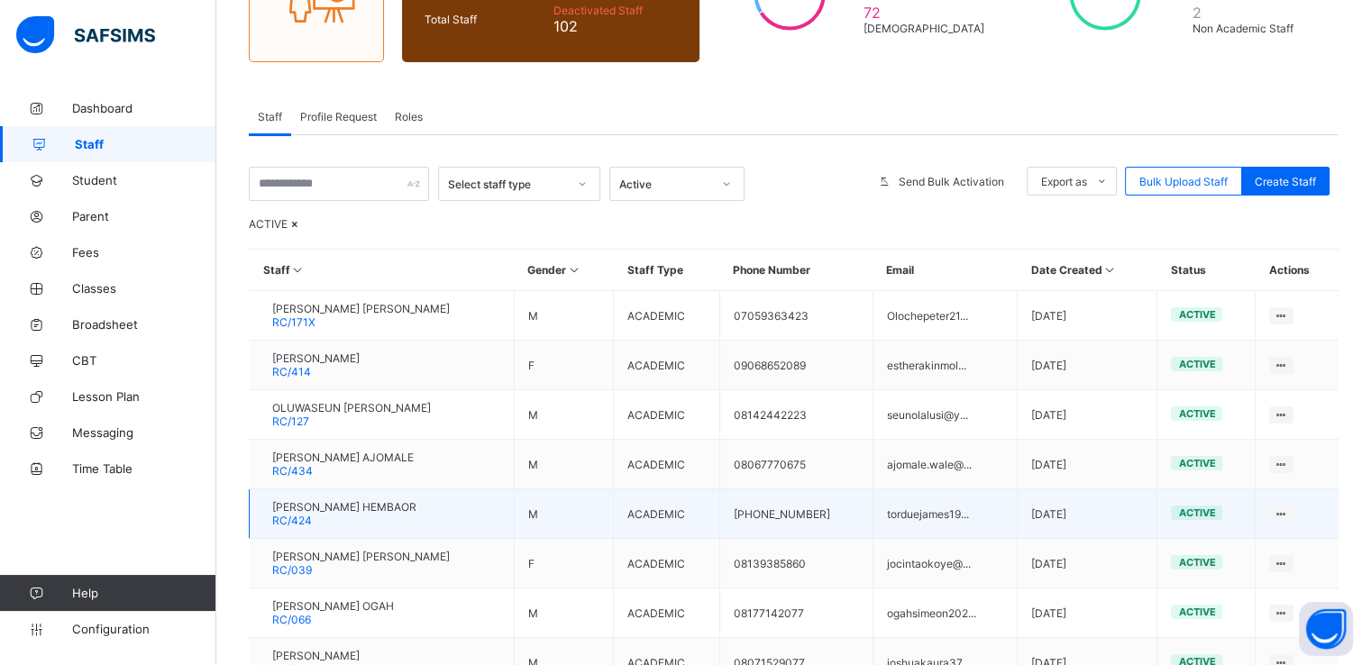
scroll to position [217, 0]
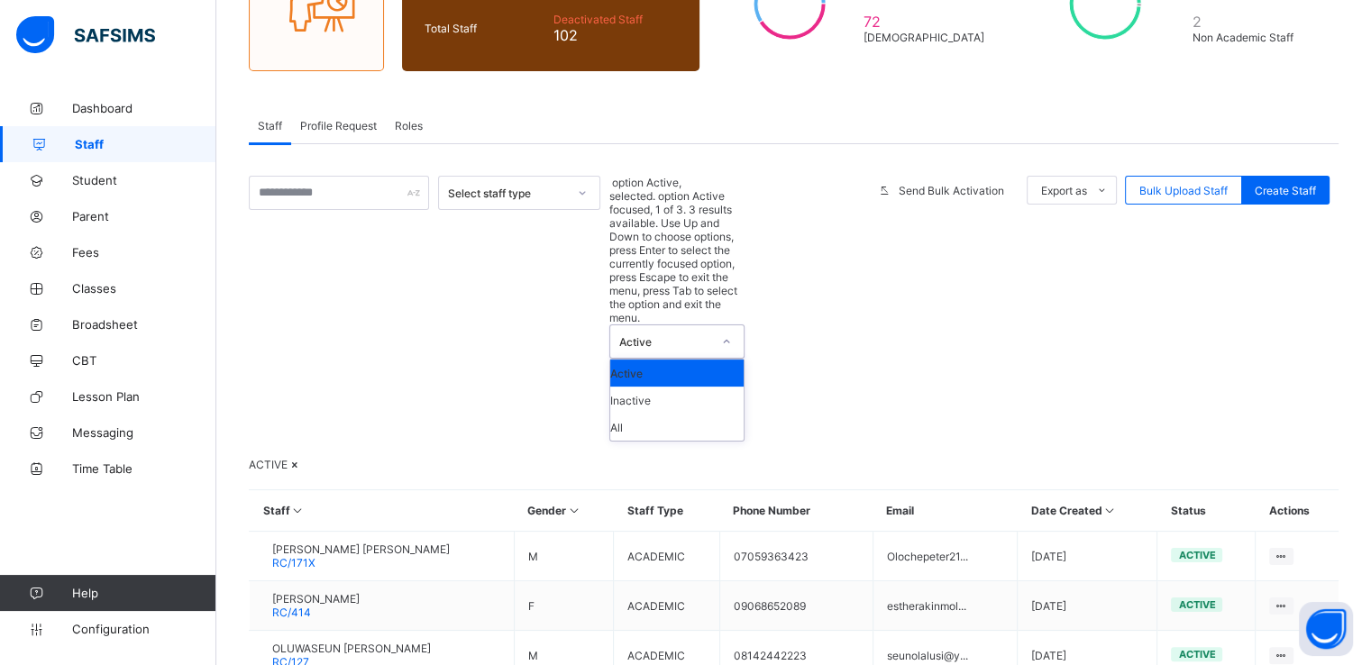
click at [710, 325] on div at bounding box center [727, 341] width 34 height 32
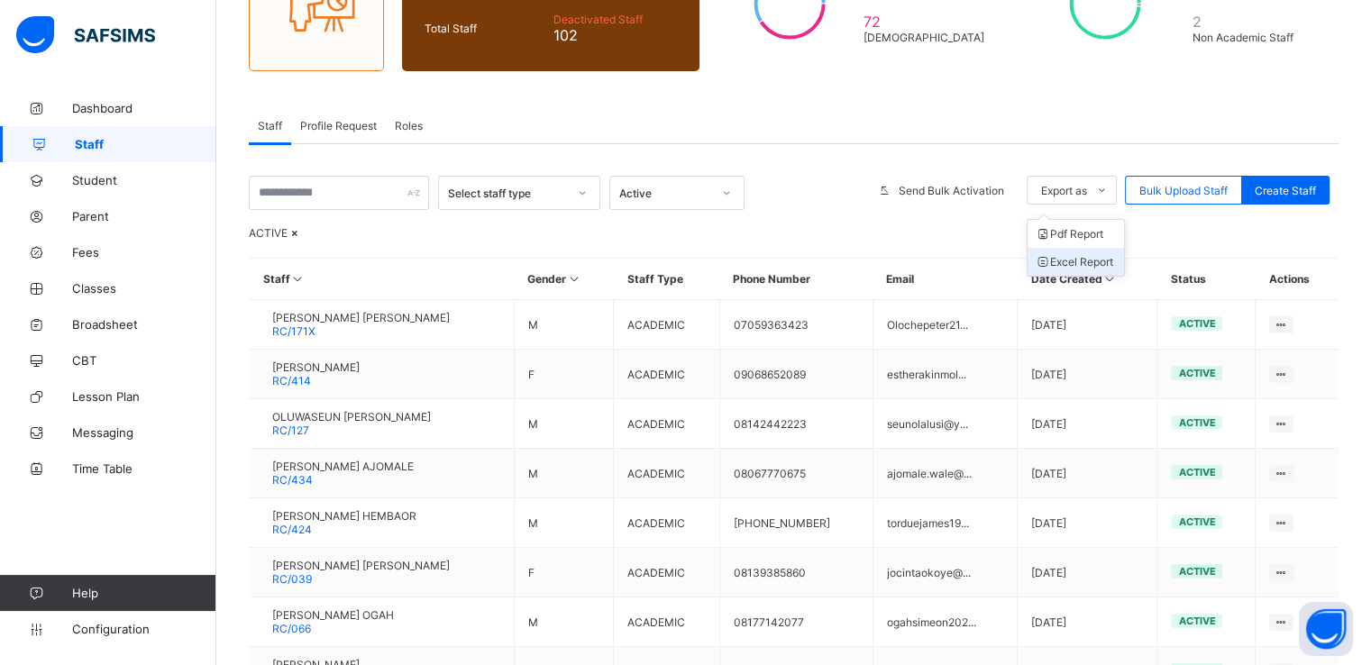
click at [1078, 257] on li "Excel Report" at bounding box center [1076, 262] width 96 height 28
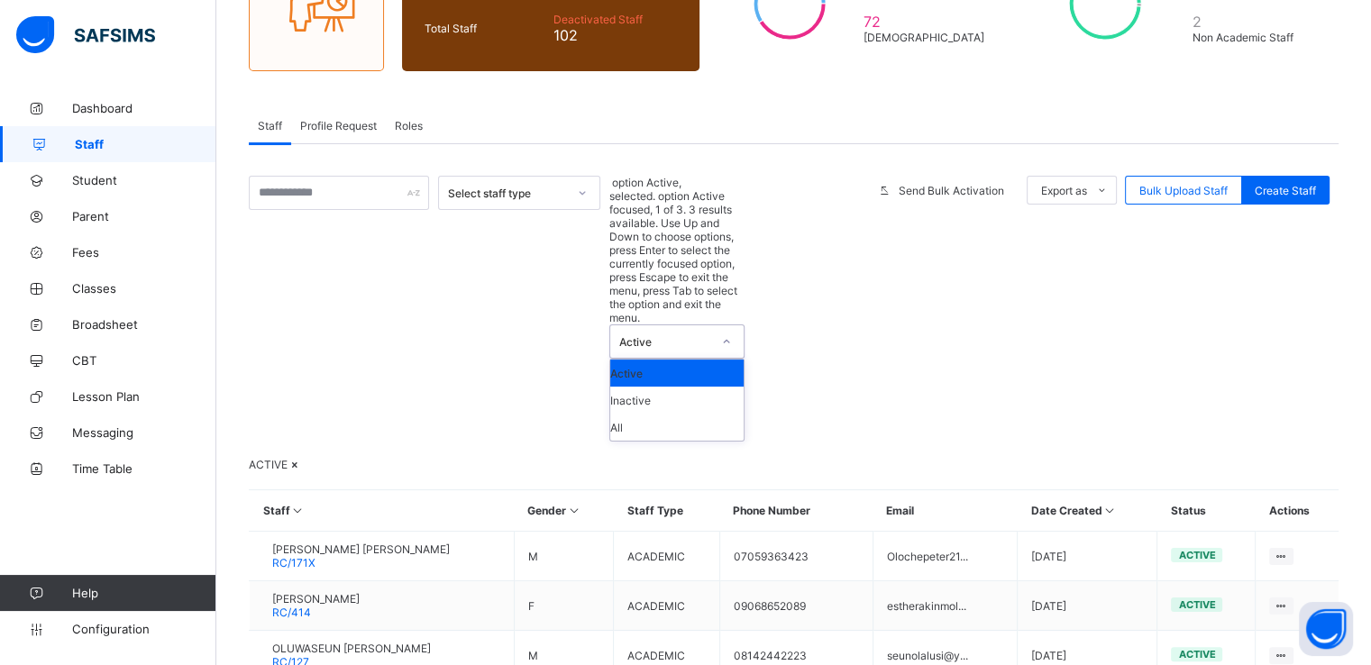
click at [704, 325] on div "Active" at bounding box center [659, 341] width 99 height 32
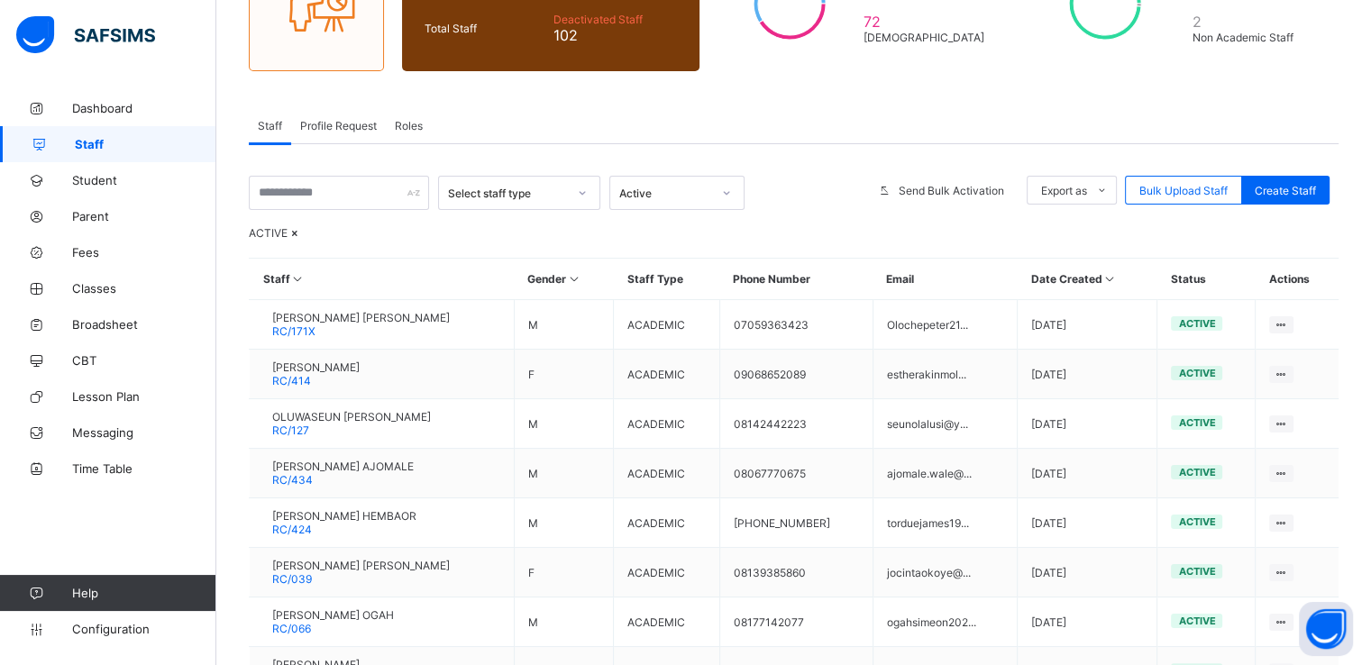
click at [828, 160] on div "Select staff type Active Send Bulk Activation Export as Pdf Report Excel Report…" at bounding box center [794, 510] width 1090 height 733
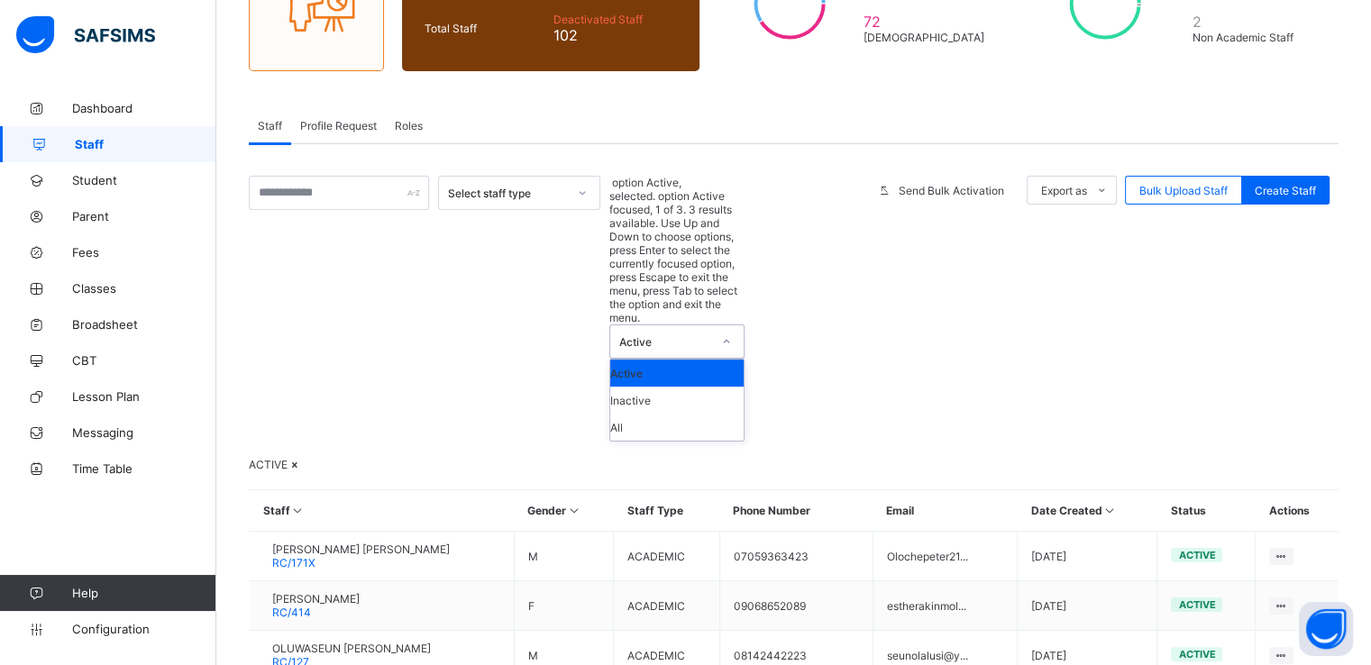
click at [728, 333] on icon at bounding box center [726, 342] width 11 height 18
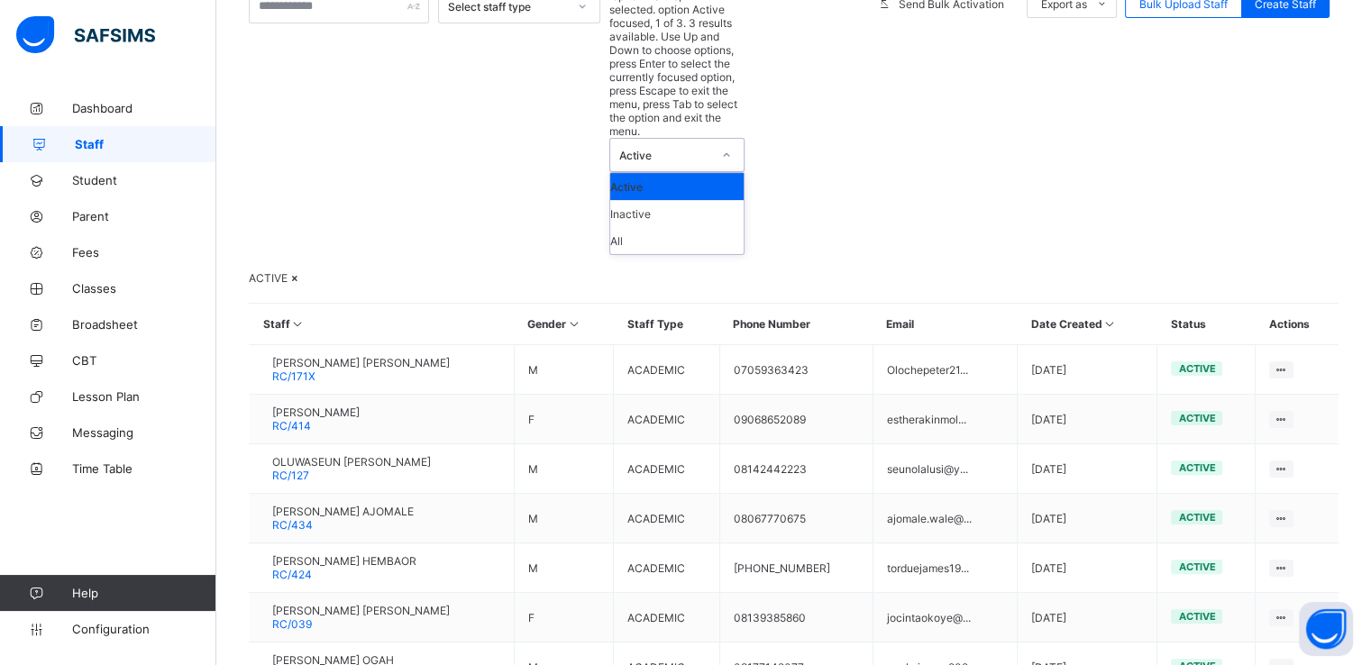
scroll to position [408, 0]
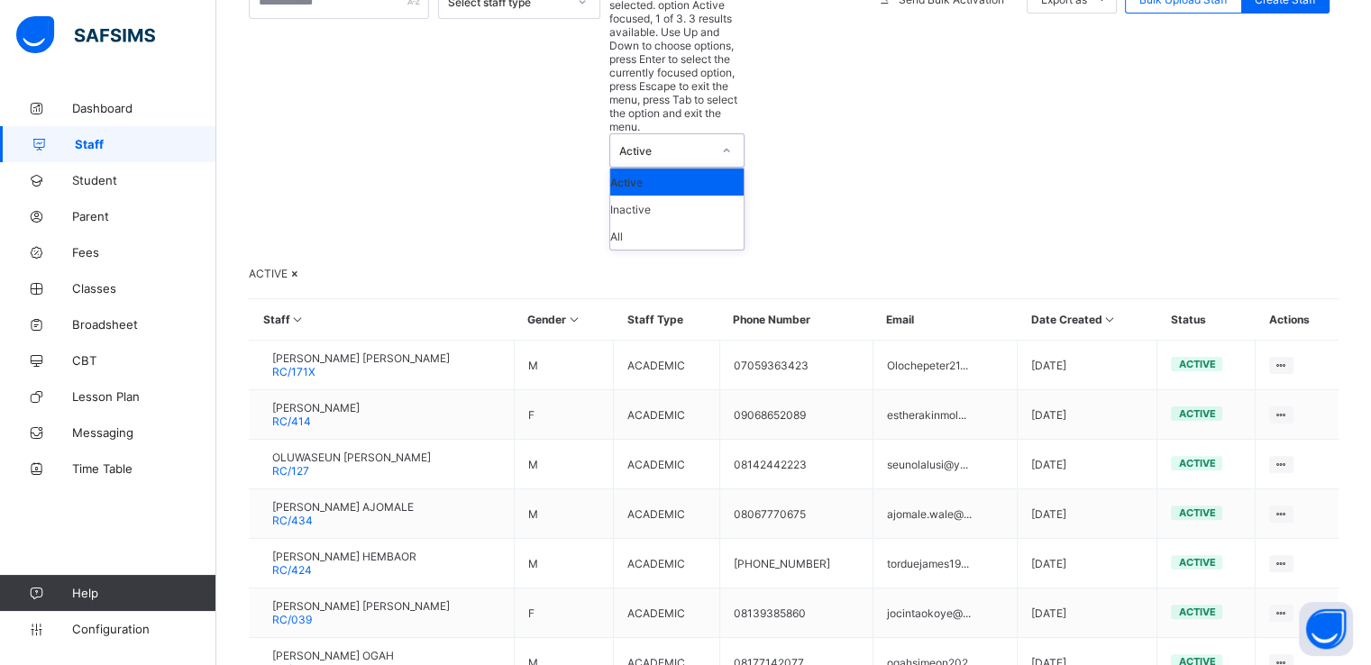
click at [538, 267] on div "ACTIVE" at bounding box center [794, 274] width 1090 height 14
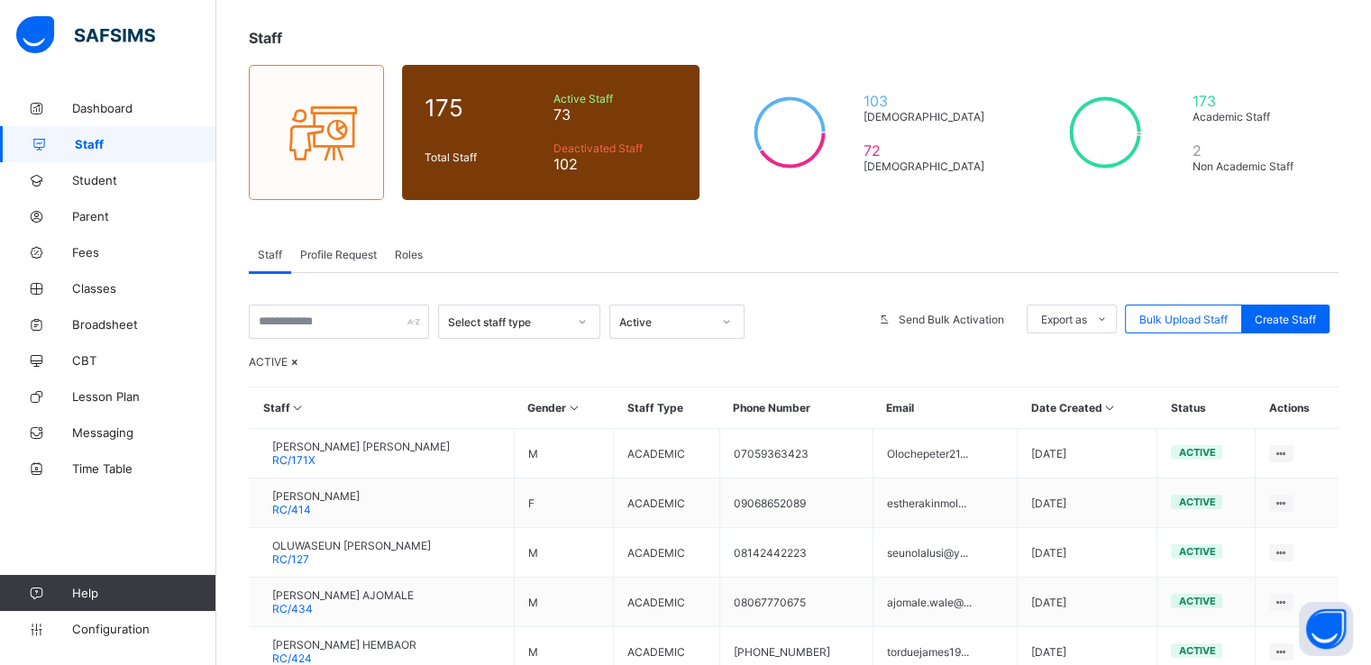
scroll to position [86, 0]
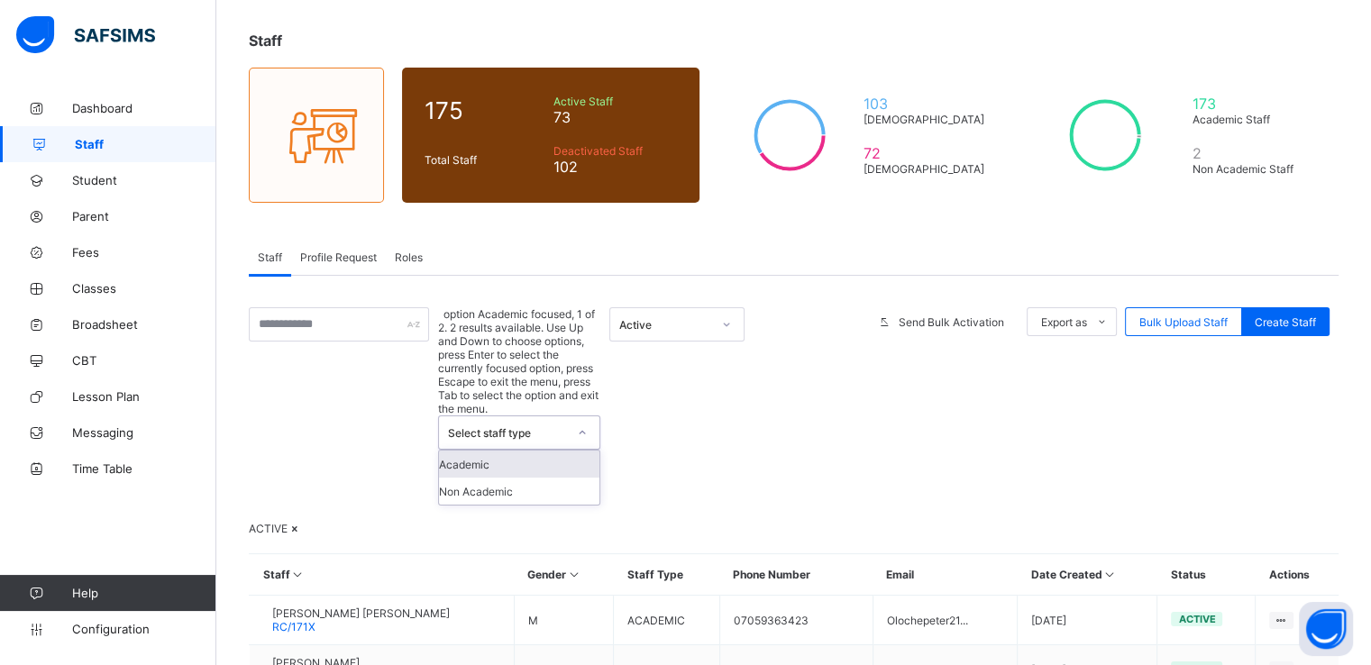
click at [588, 418] on div at bounding box center [582, 432] width 31 height 29
click at [494, 451] on div "Academic" at bounding box center [519, 464] width 160 height 27
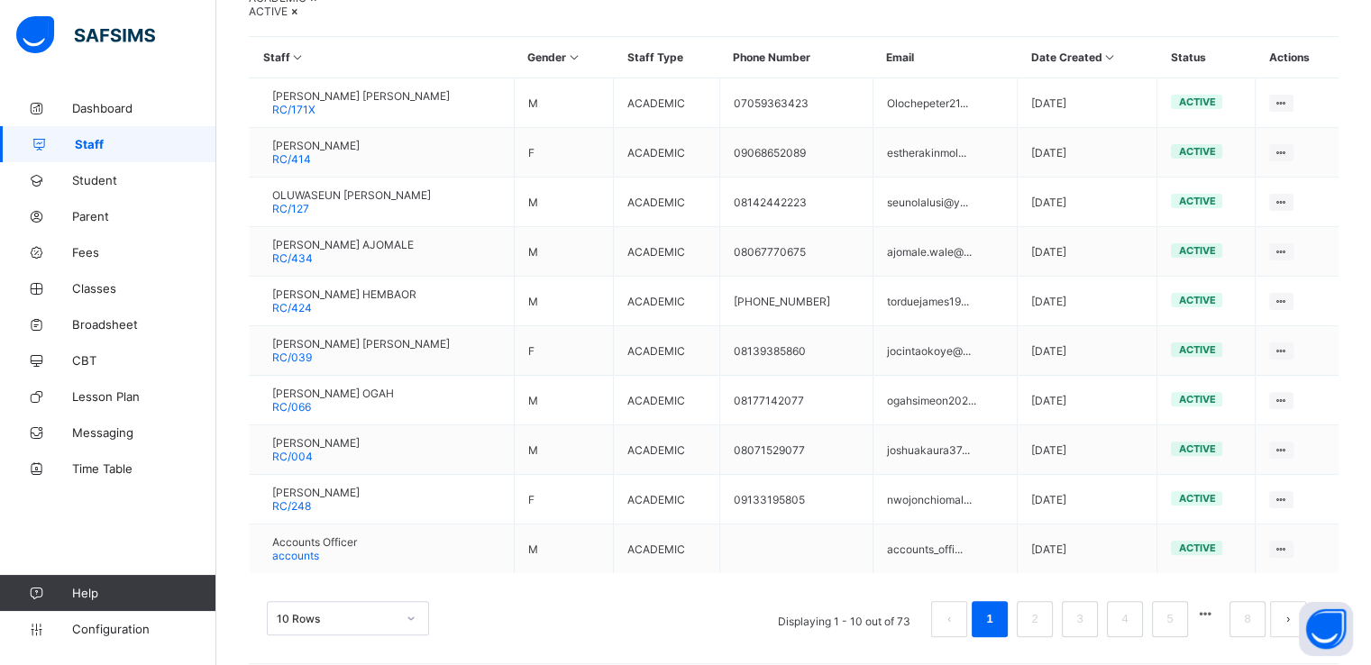
scroll to position [59, 0]
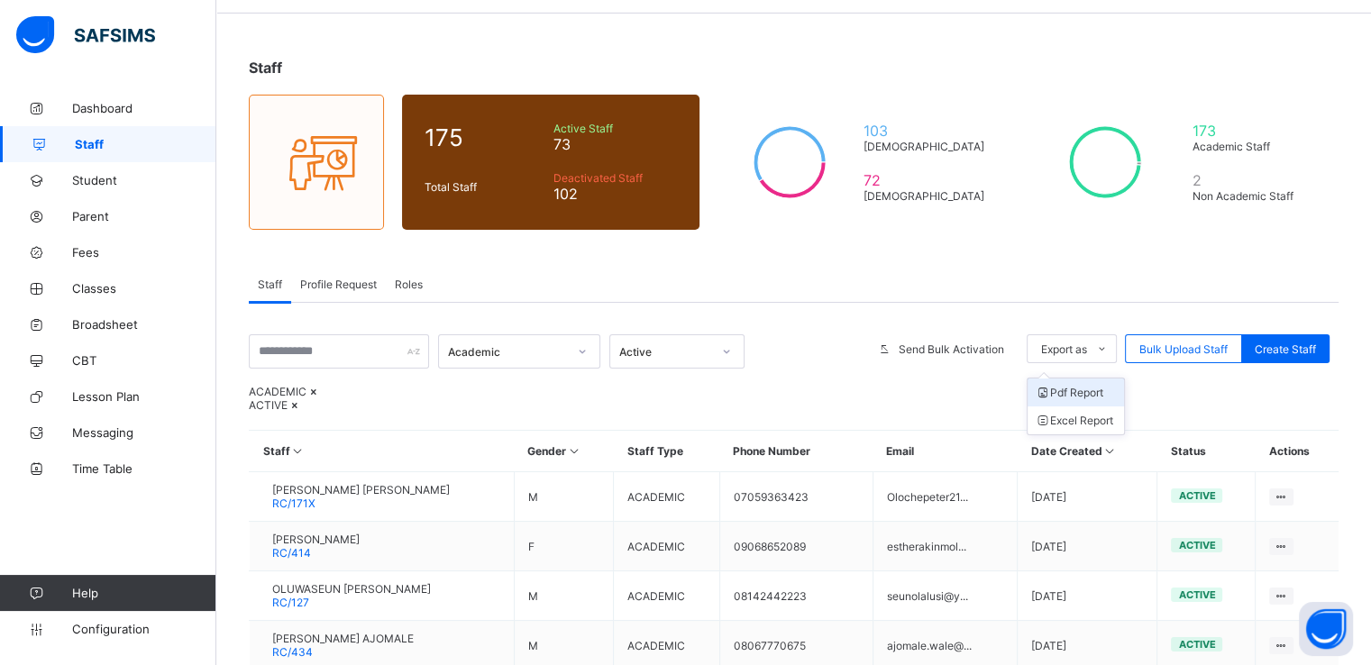
click at [1079, 391] on li "Pdf Report" at bounding box center [1076, 393] width 96 height 28
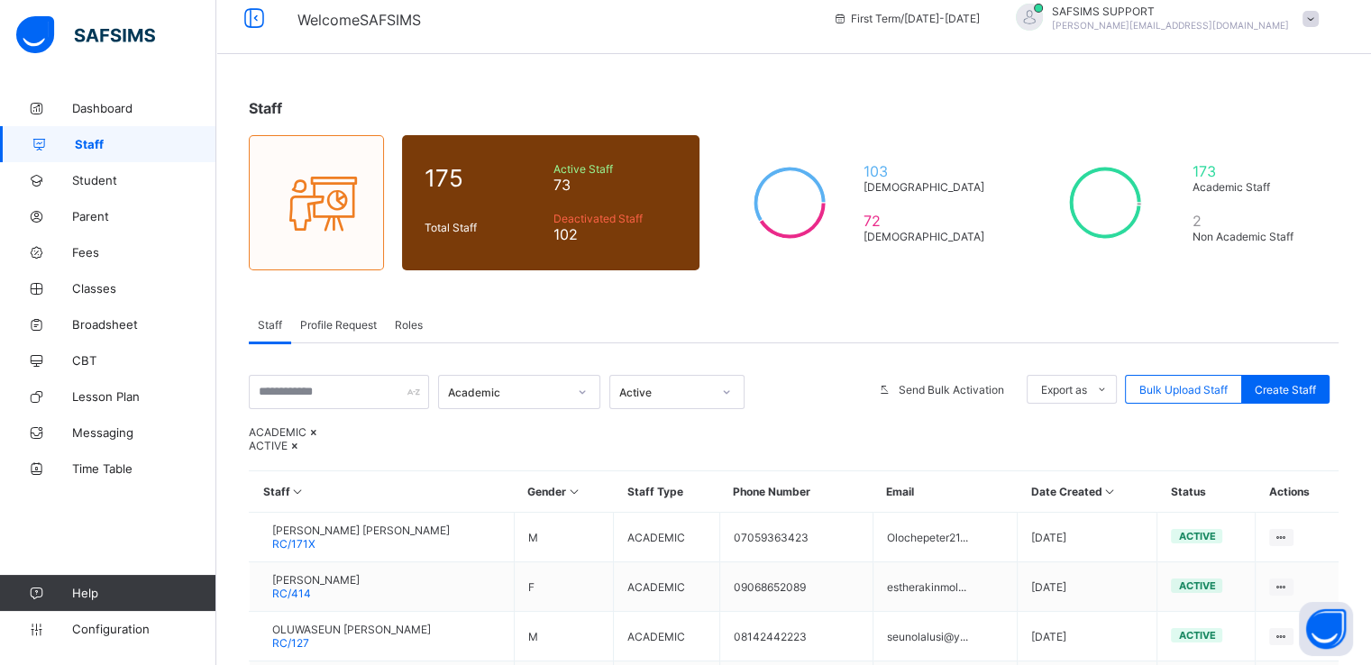
scroll to position [14, 0]
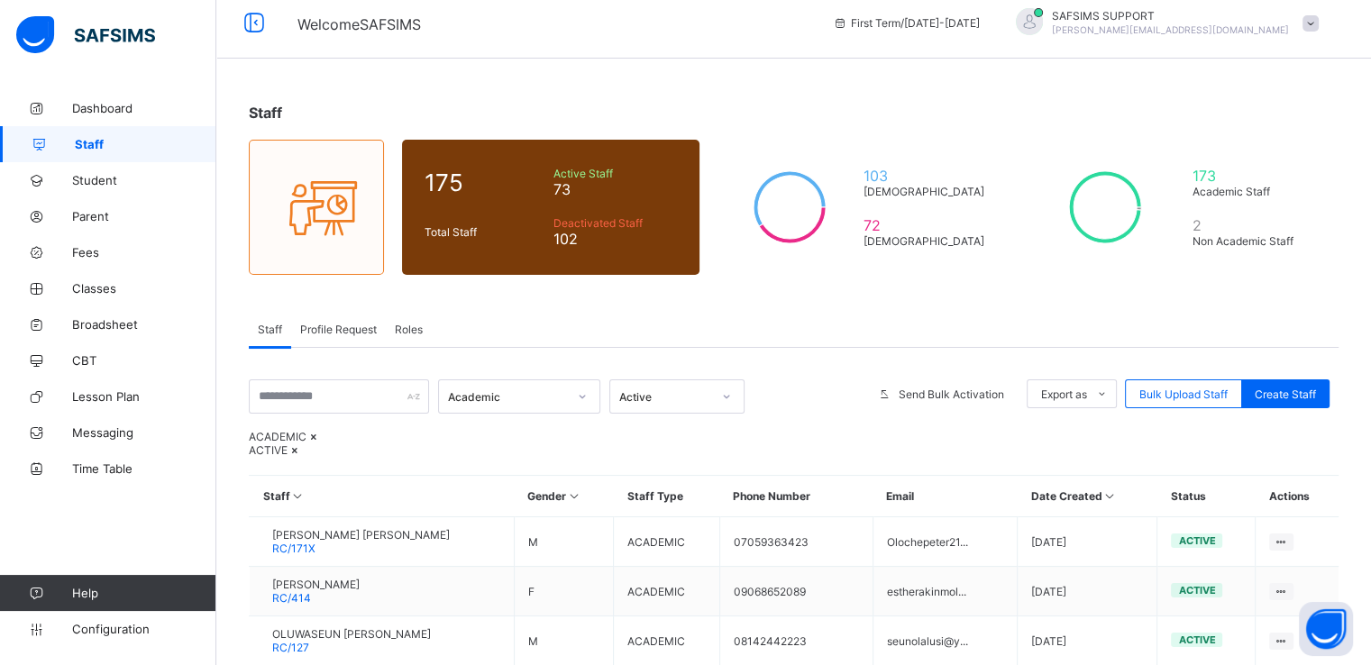
click at [325, 337] on div "Profile Request" at bounding box center [338, 329] width 95 height 36
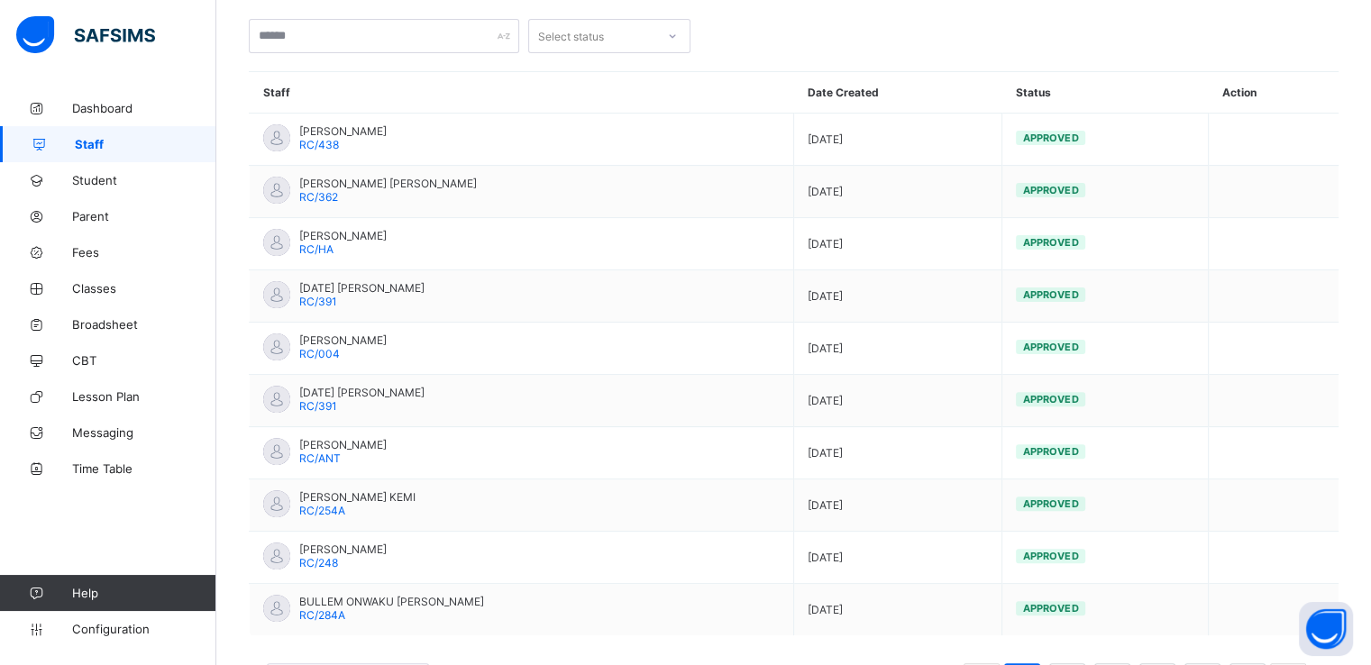
scroll to position [0, 0]
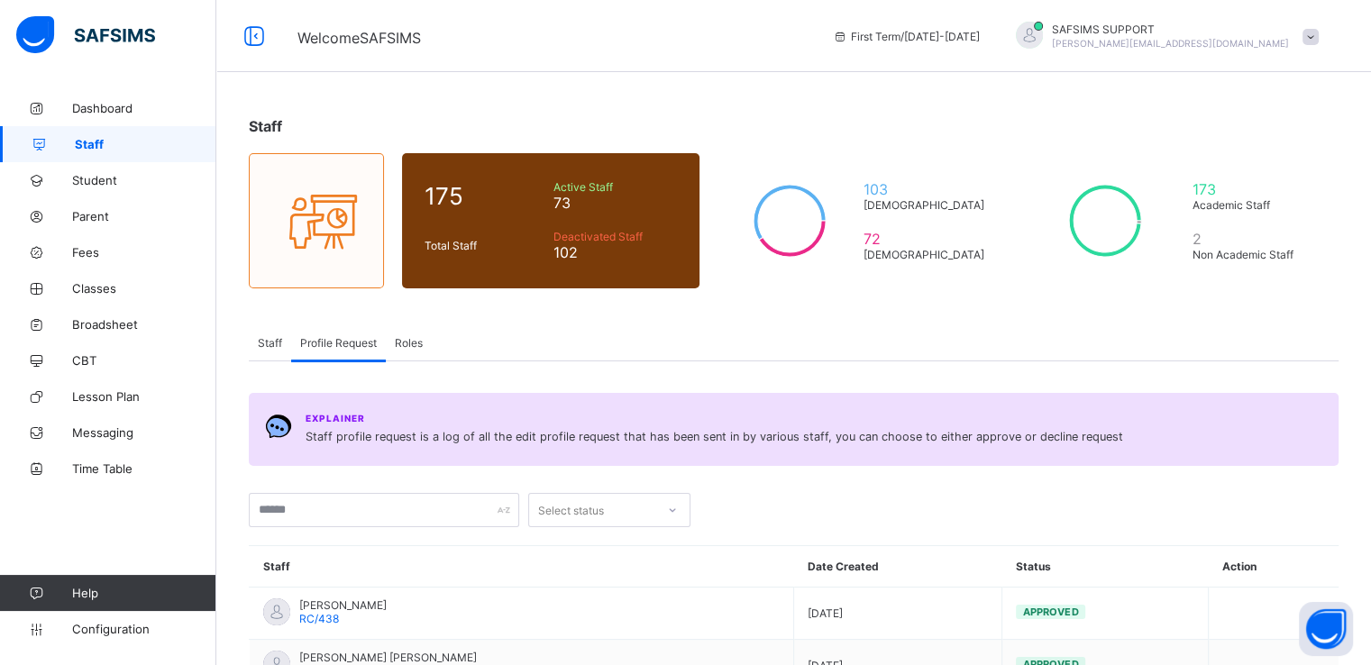
click at [268, 341] on span "Staff" at bounding box center [270, 343] width 24 height 14
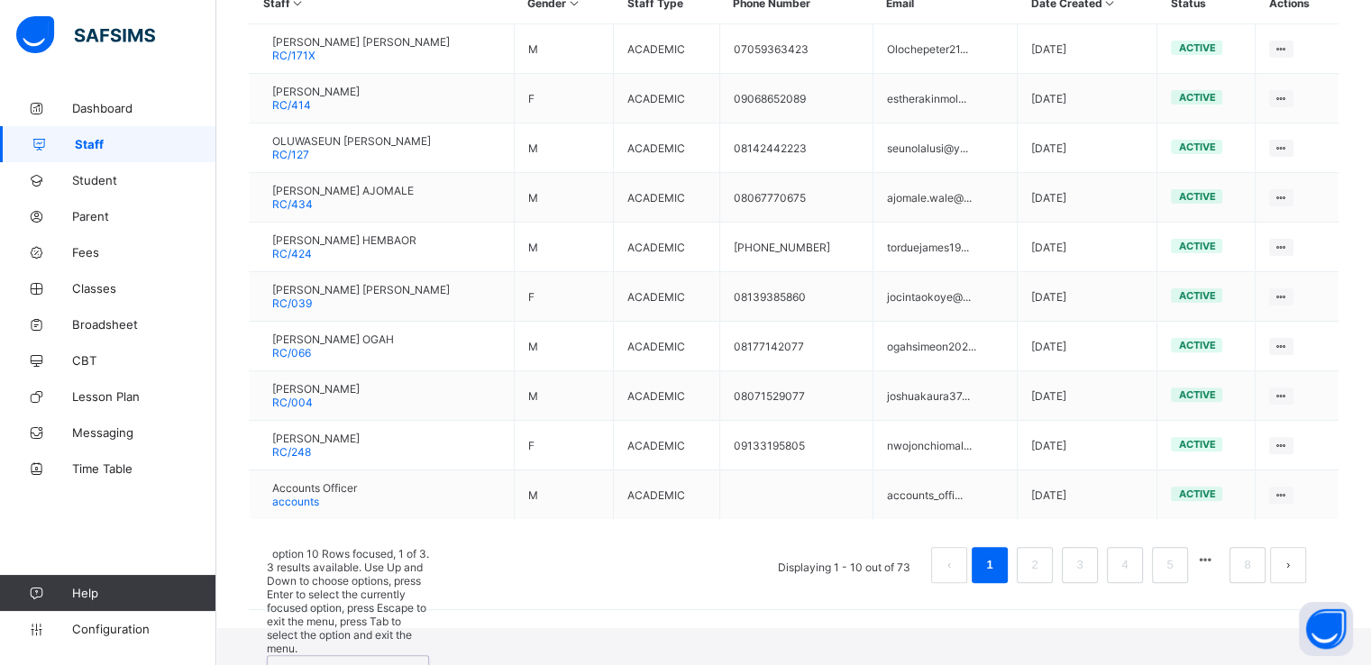
scroll to position [553, 0]
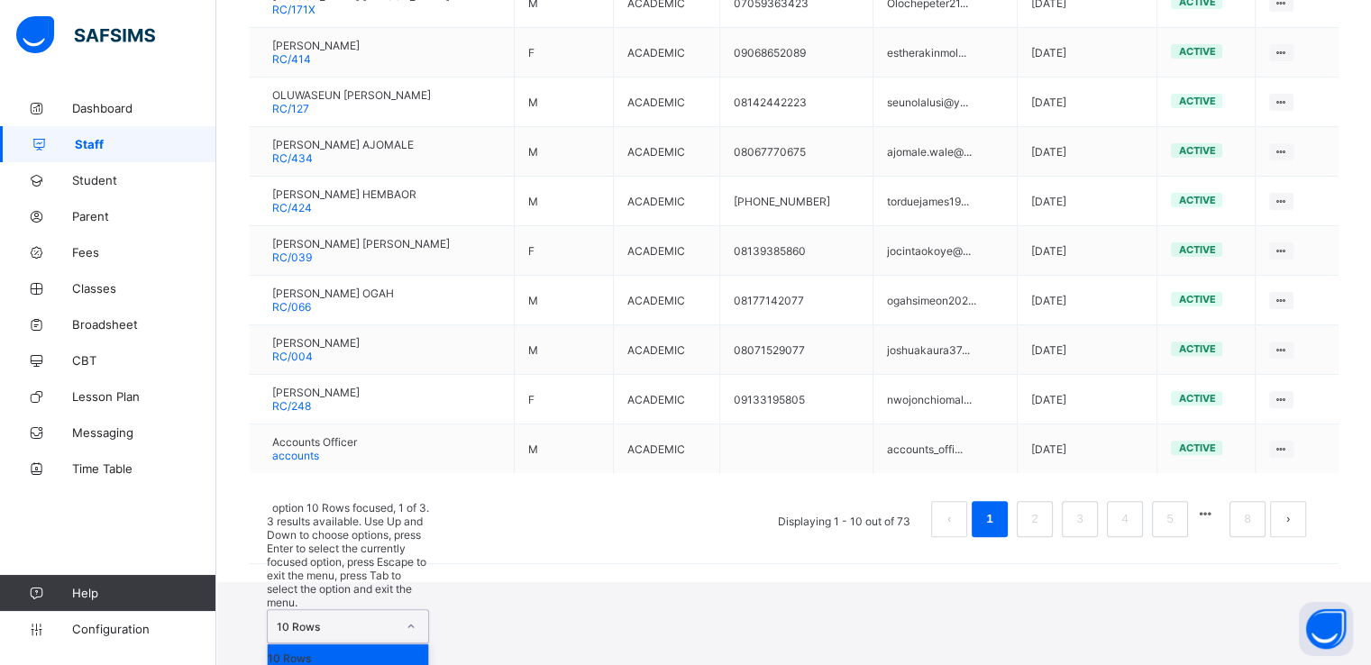
click at [409, 593] on div "option 10 Rows focused, 1 of 3. 3 results available. Use Up and Down to choose …" at bounding box center [348, 613] width 162 height 225
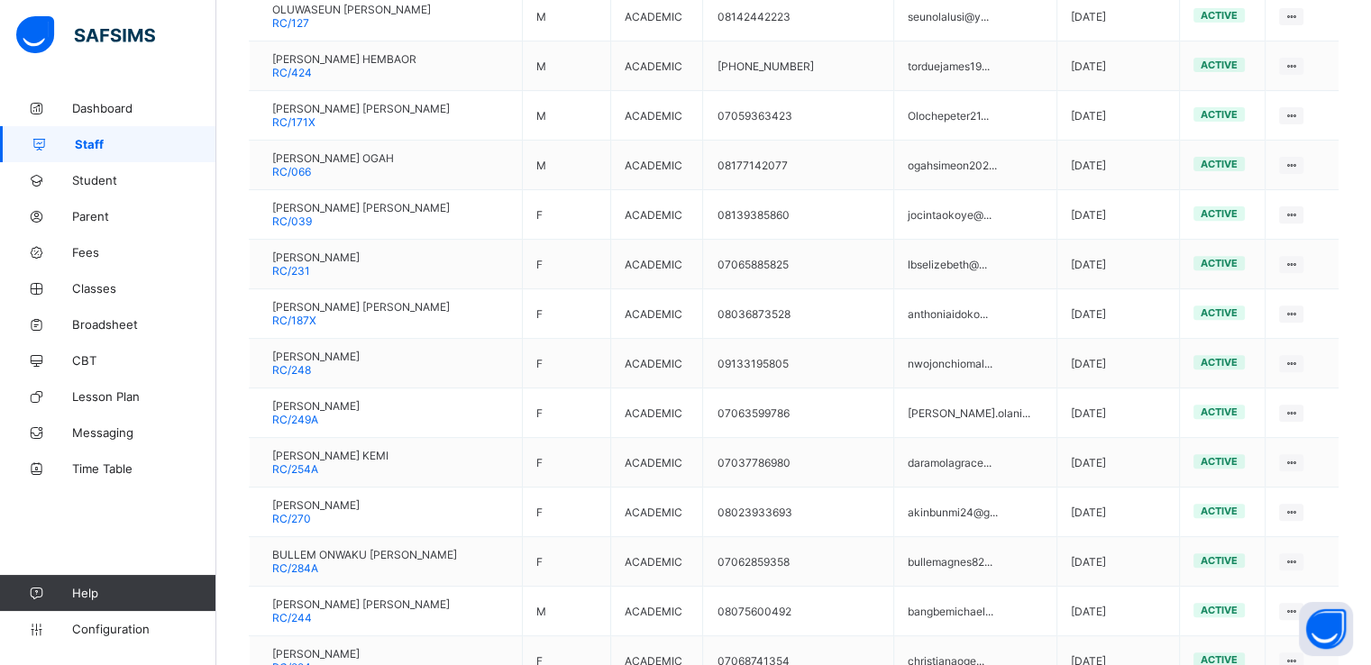
scroll to position [0, 0]
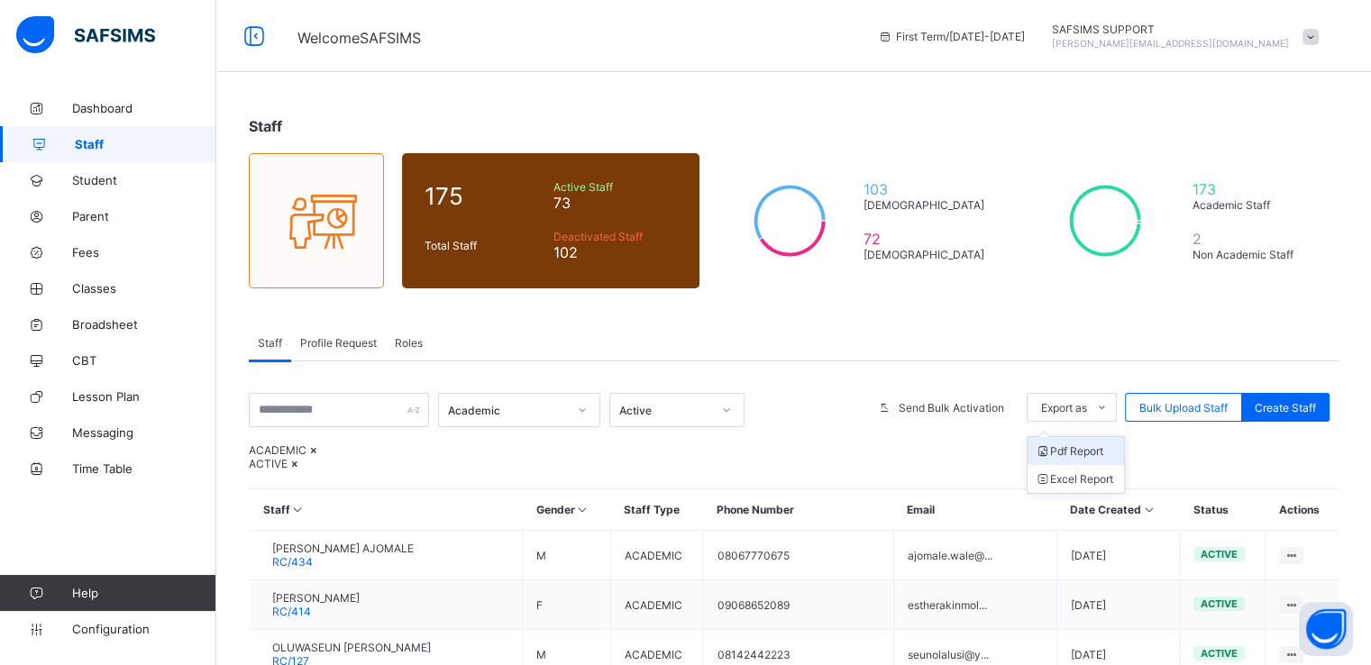
click at [1069, 447] on li "Pdf Report" at bounding box center [1076, 451] width 96 height 28
click at [403, 337] on span "Roles" at bounding box center [409, 343] width 28 height 14
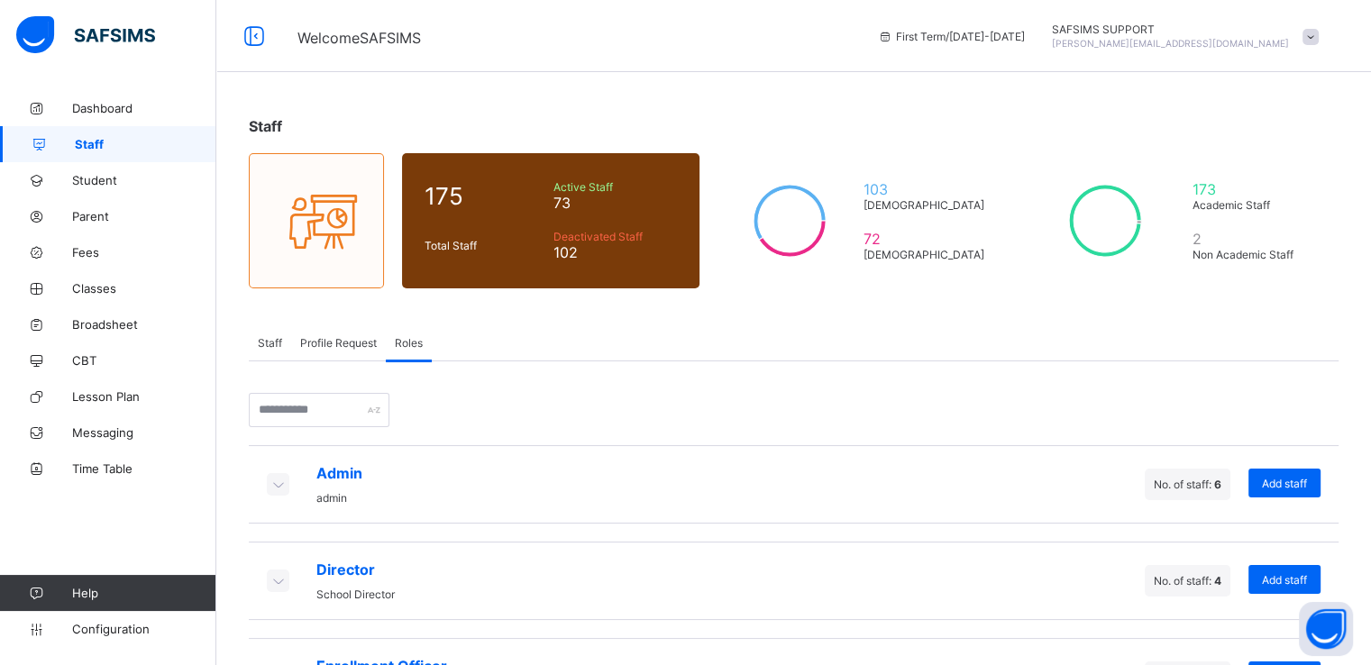
click at [272, 342] on span "Staff" at bounding box center [270, 343] width 24 height 14
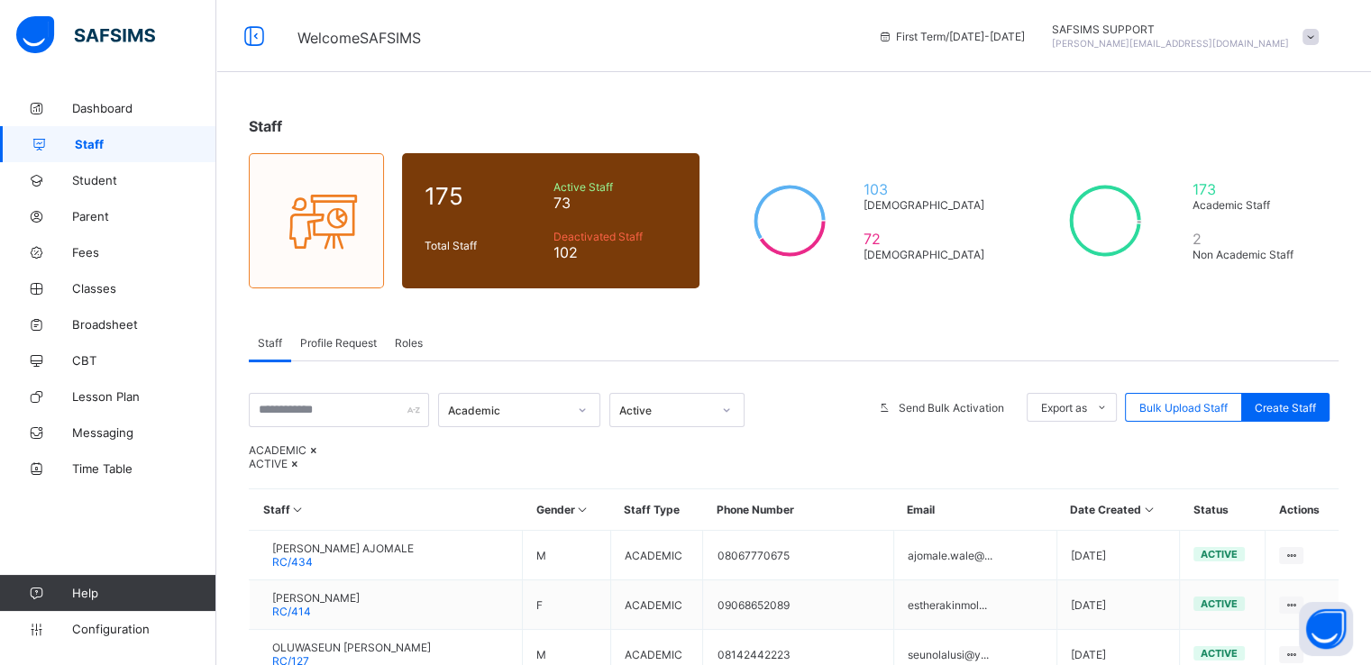
click at [356, 343] on span "Profile Request" at bounding box center [338, 343] width 77 height 14
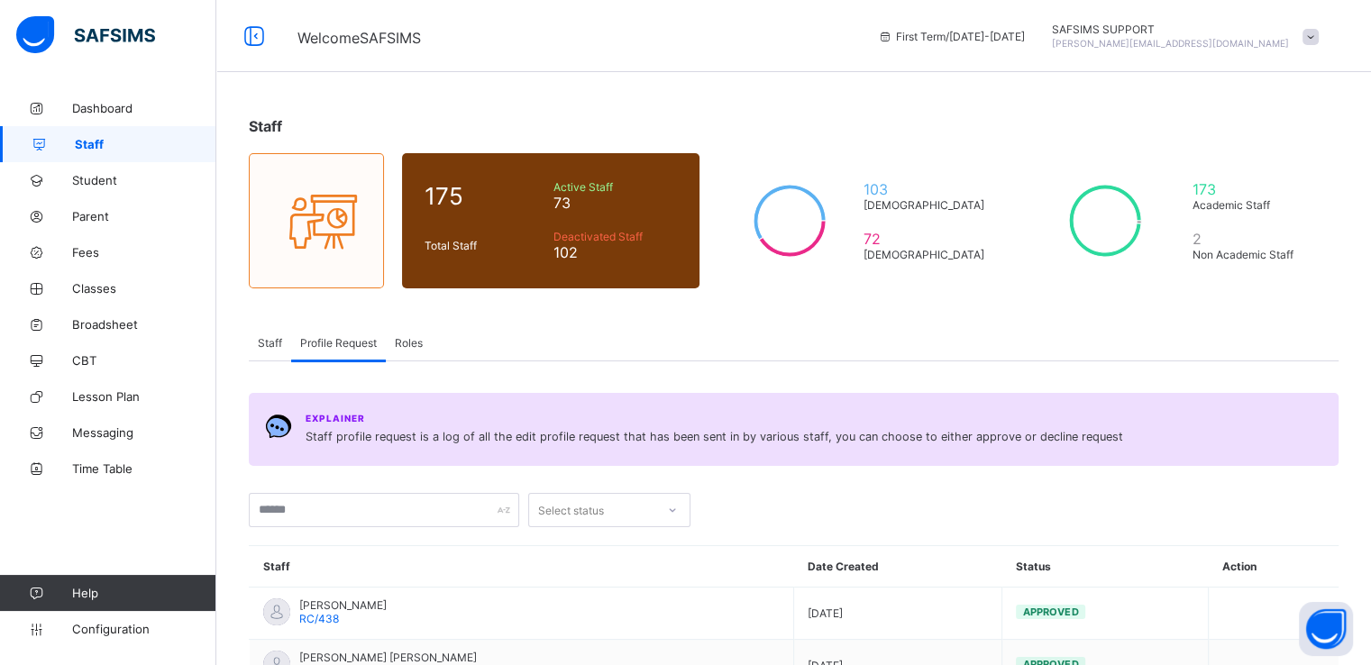
click at [270, 343] on span "Staff" at bounding box center [270, 343] width 24 height 14
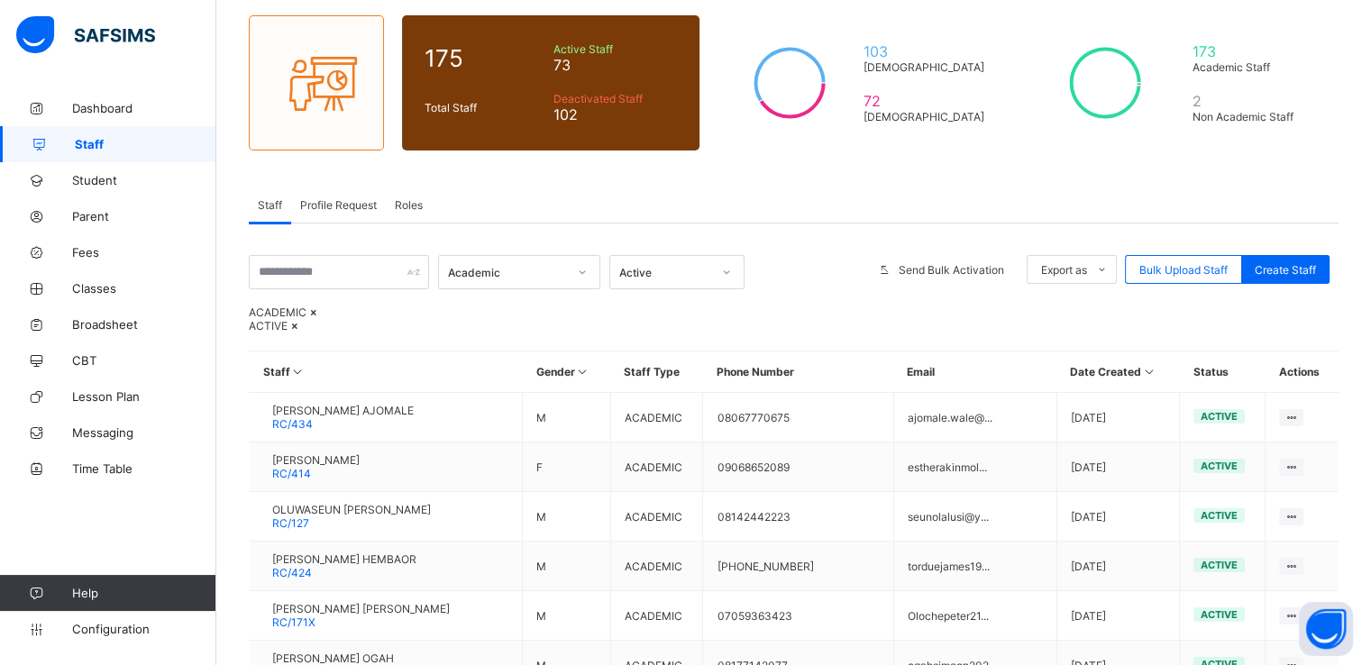
scroll to position [132, 0]
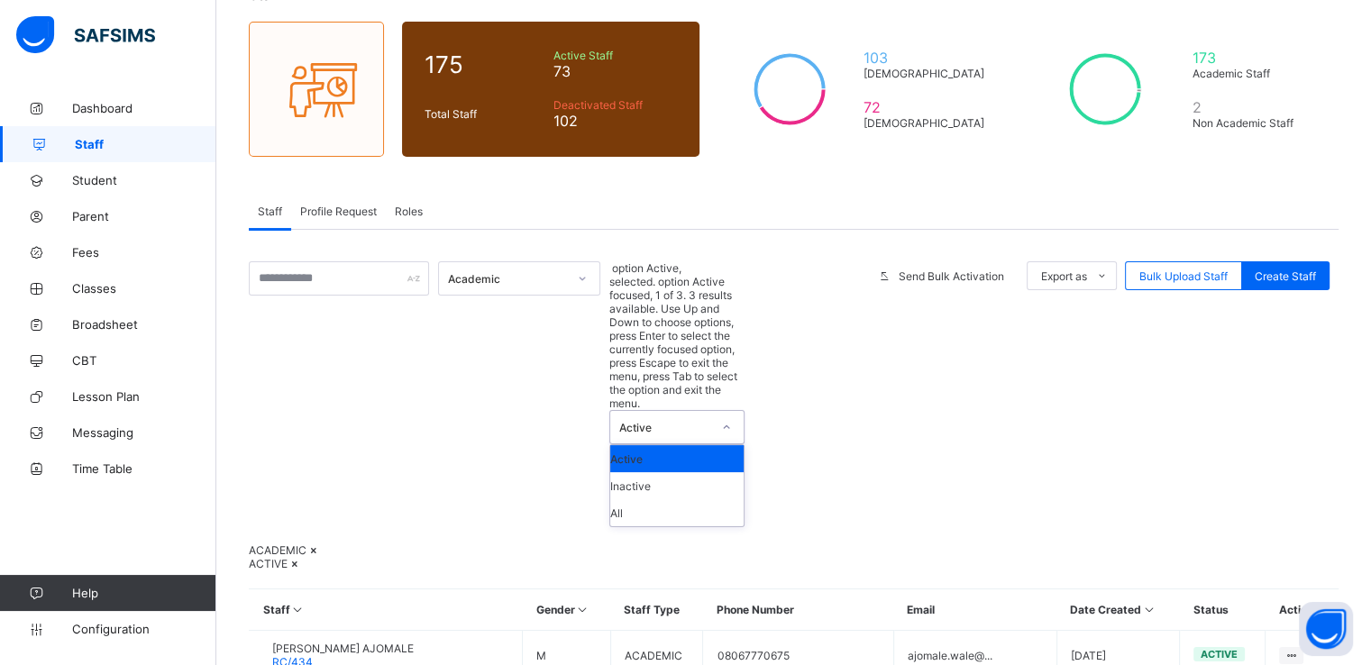
click at [650, 421] on div "Active" at bounding box center [665, 428] width 92 height 14
click at [723, 219] on div "Staff Profile Request Roles" at bounding box center [794, 211] width 1090 height 37
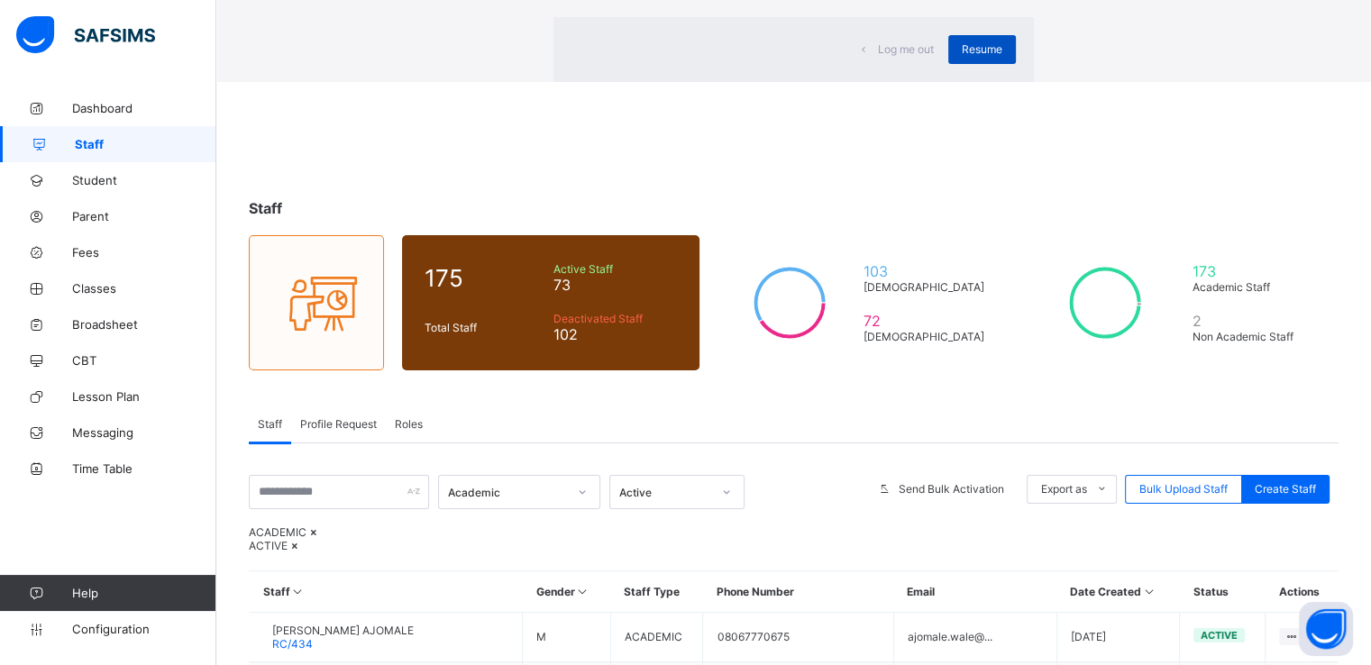
click at [962, 56] on span "Resume" at bounding box center [982, 49] width 41 height 14
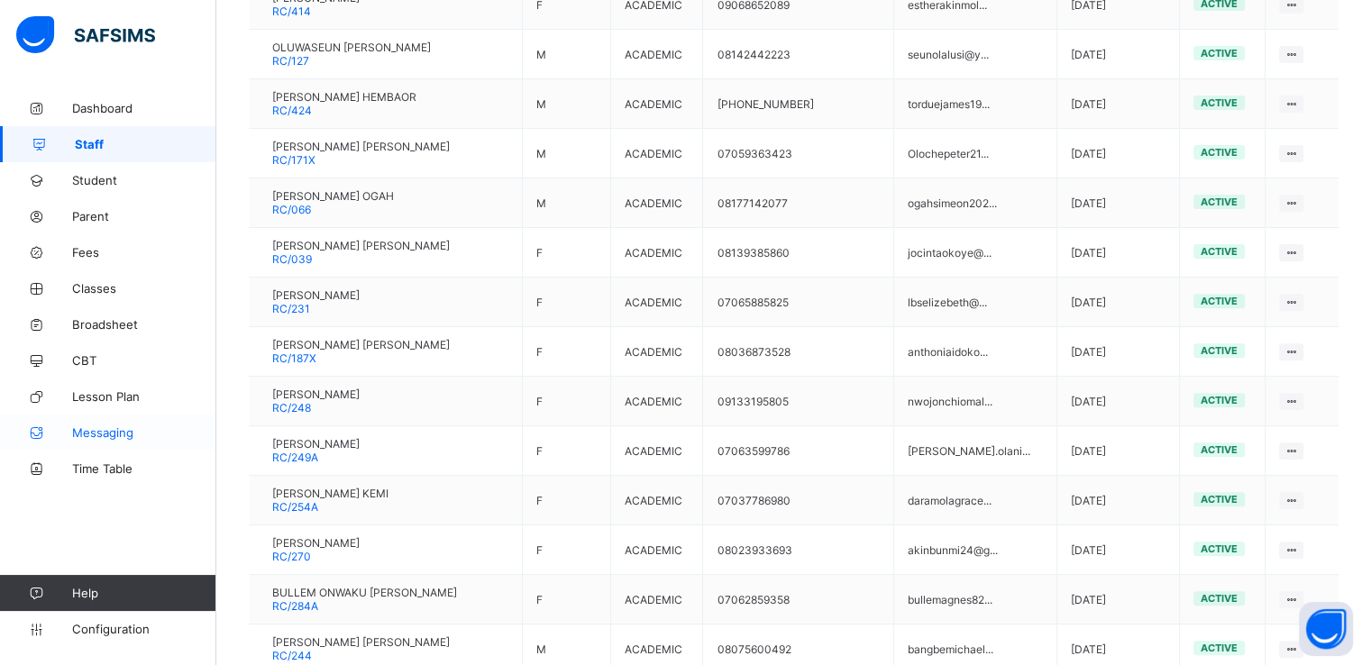
scroll to position [525, 0]
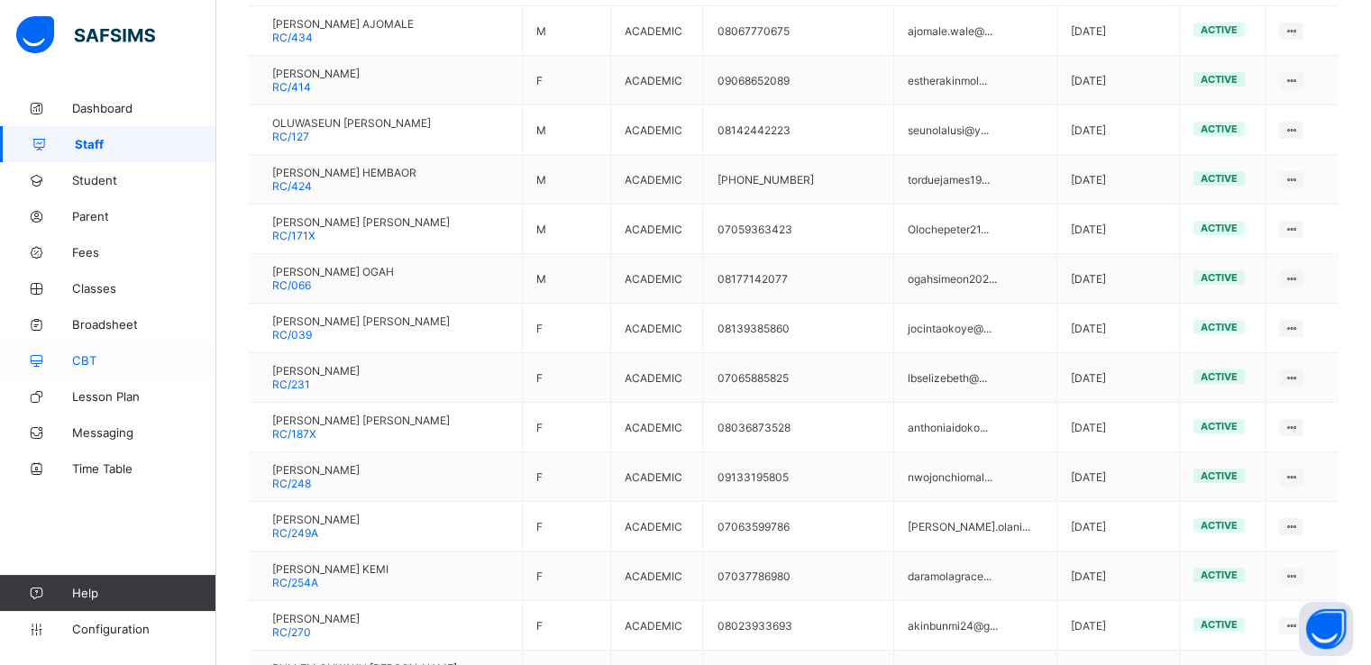
click at [86, 365] on span "CBT" at bounding box center [144, 360] width 144 height 14
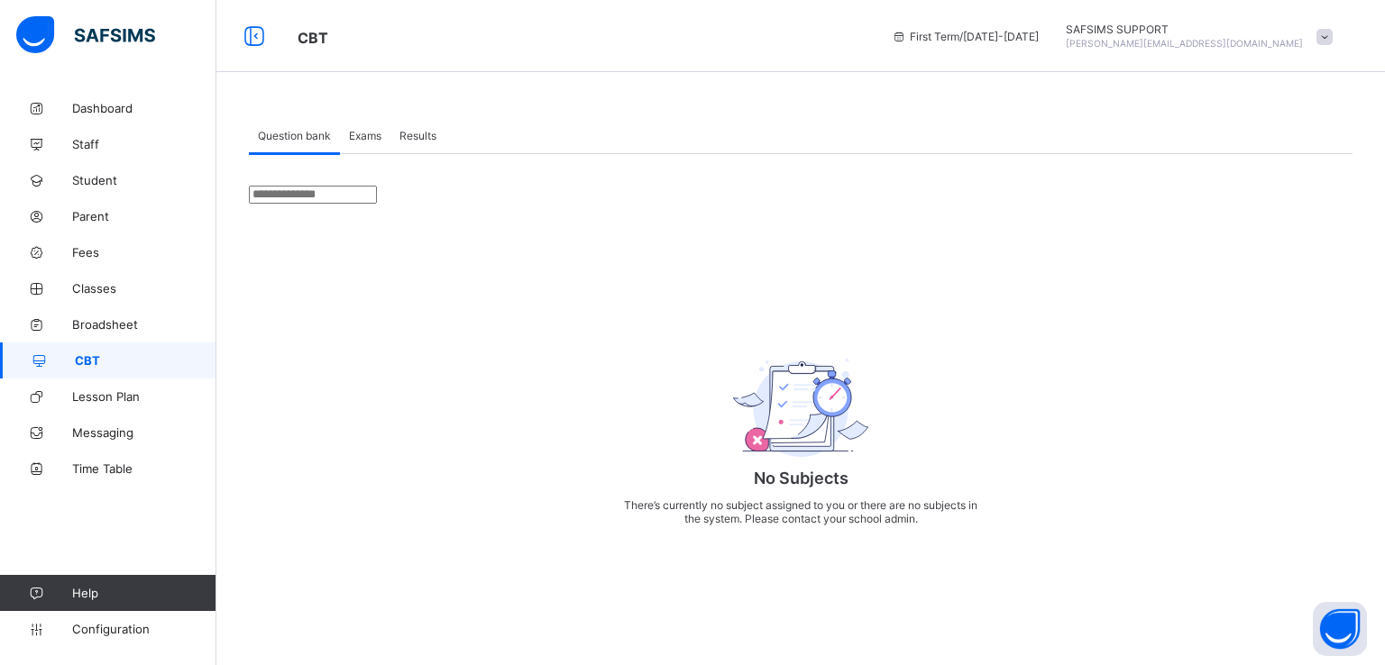
click at [371, 134] on span "Exams" at bounding box center [365, 136] width 32 height 14
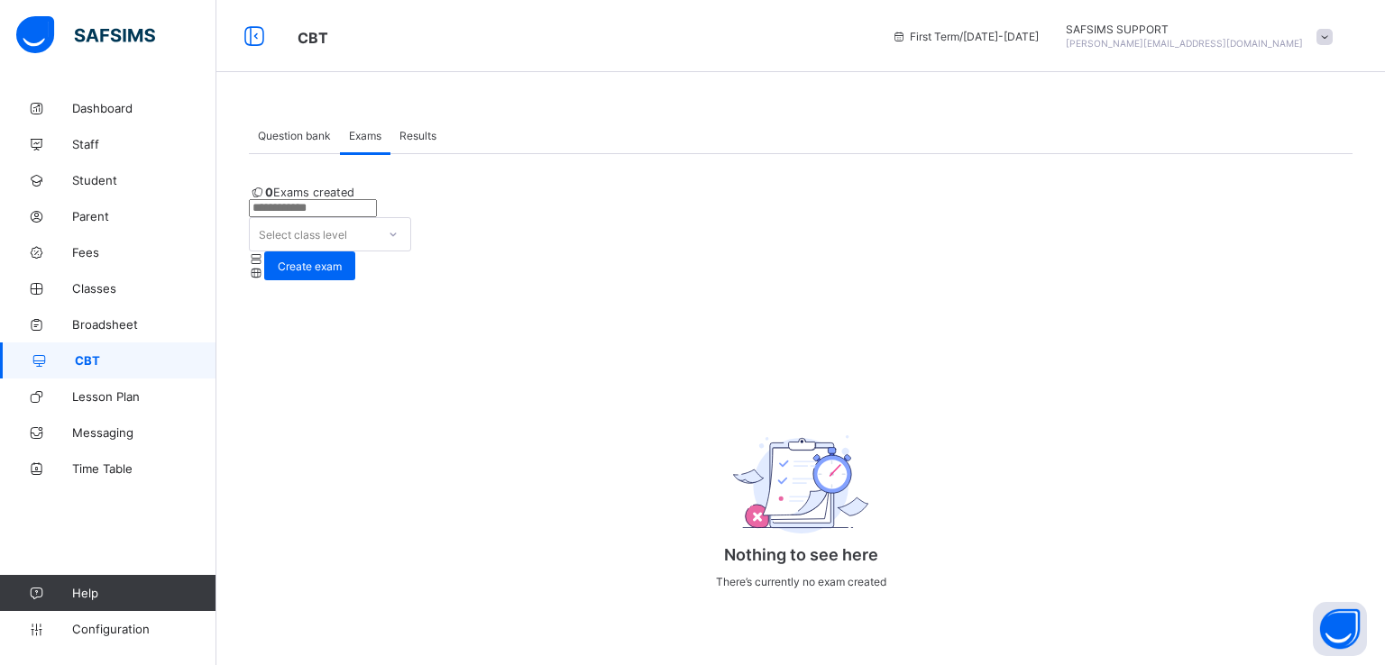
click at [417, 133] on span "Results" at bounding box center [417, 136] width 37 height 14
